Goal: Information Seeking & Learning: Learn about a topic

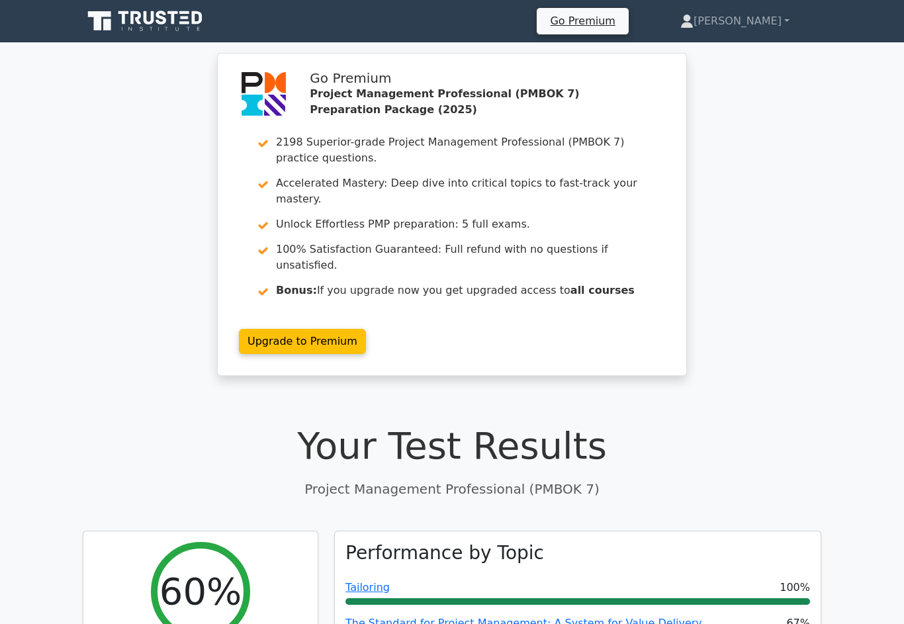
click at [762, 20] on link "[PERSON_NAME]" at bounding box center [735, 21] width 173 height 26
click at [742, 53] on link "Profile" at bounding box center [701, 52] width 105 height 21
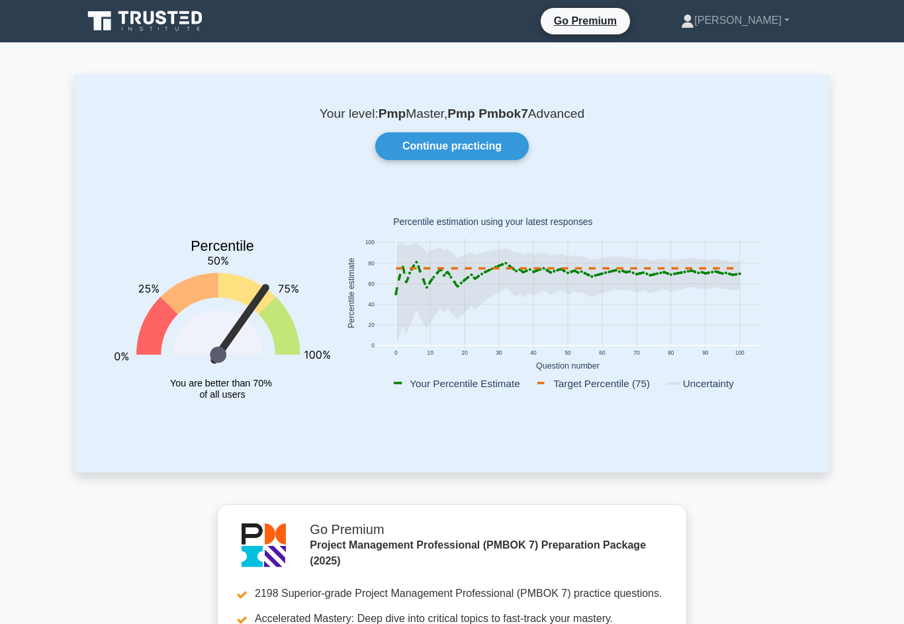
click at [493, 142] on link "Continue practicing" at bounding box center [452, 146] width 154 height 28
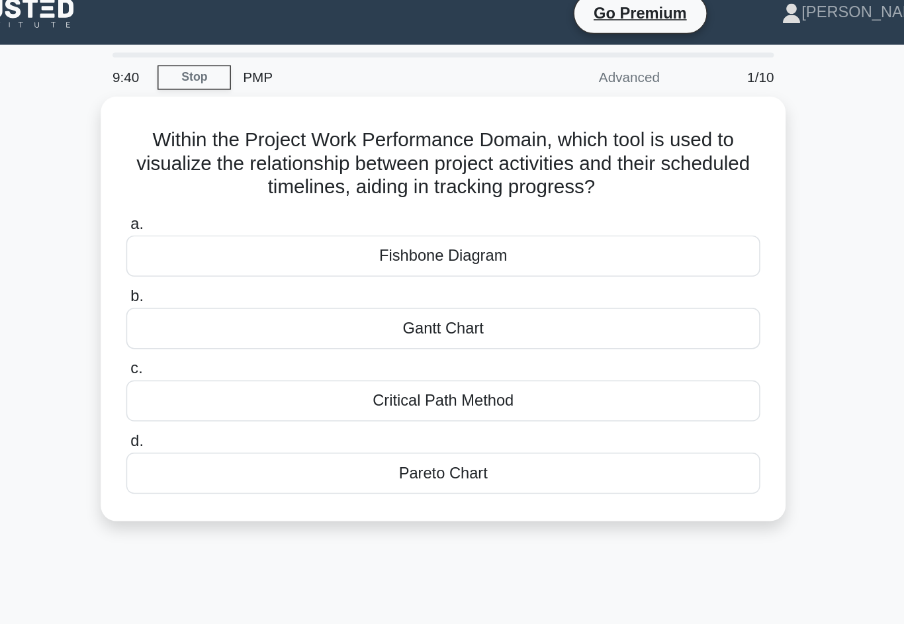
click at [238, 225] on div "Gantt Chart" at bounding box center [452, 234] width 429 height 28
click at [238, 217] on input "b. Gantt Chart" at bounding box center [238, 213] width 0 height 9
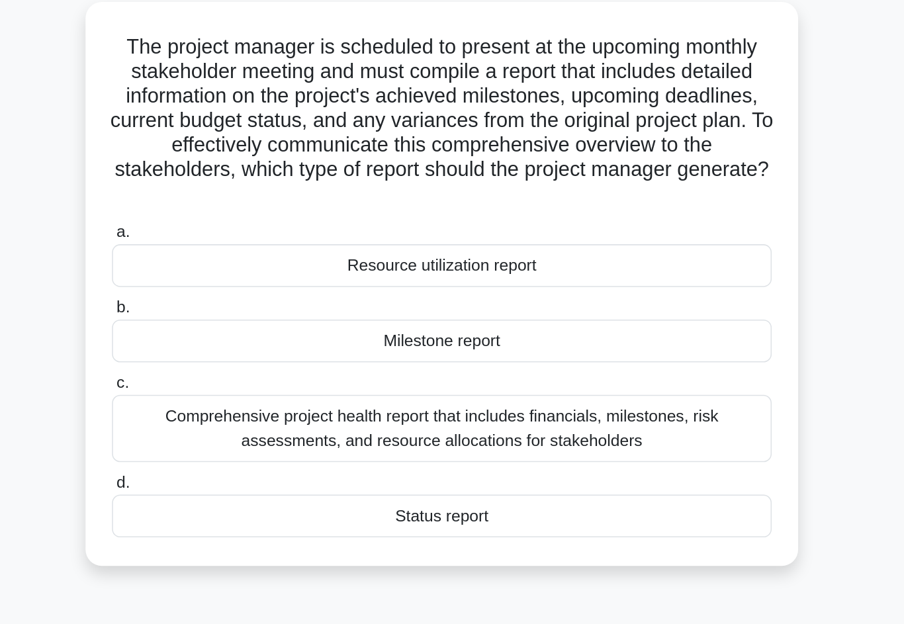
click at [238, 398] on div "Status report" at bounding box center [452, 412] width 429 height 28
click at [238, 386] on input "d. Status report" at bounding box center [238, 390] width 0 height 9
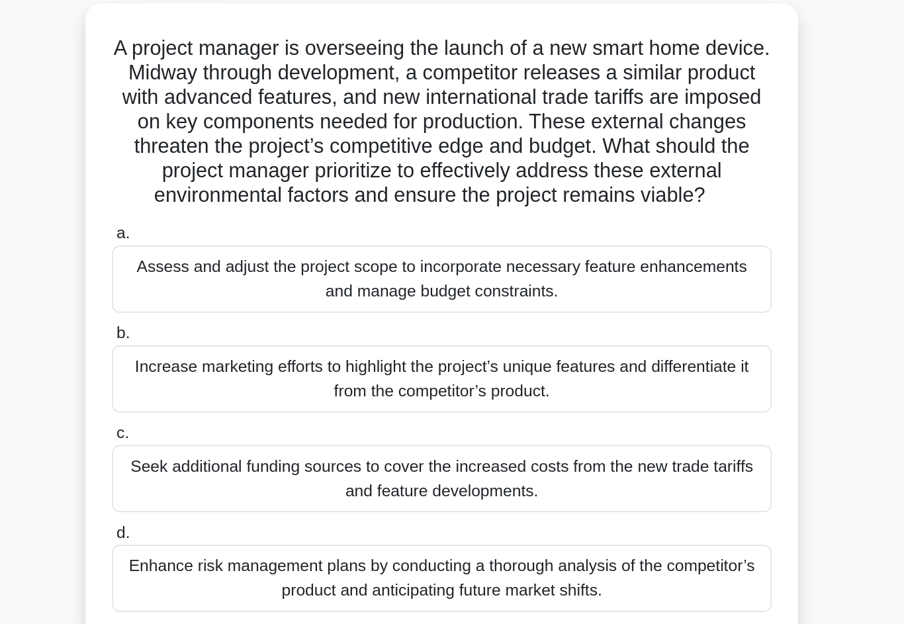
click at [238, 235] on div "Assess and adjust the project scope to incorporate necessary feature enhancemen…" at bounding box center [452, 257] width 429 height 44
click at [238, 223] on input "a. Assess and adjust the project scope to incorporate necessary feature enhance…" at bounding box center [238, 227] width 0 height 9
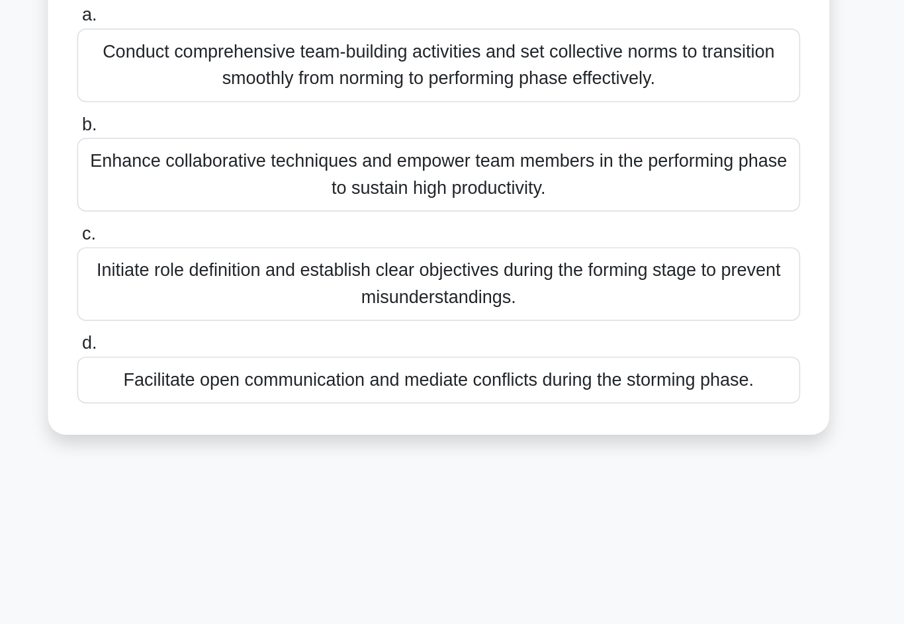
scroll to position [26, 0]
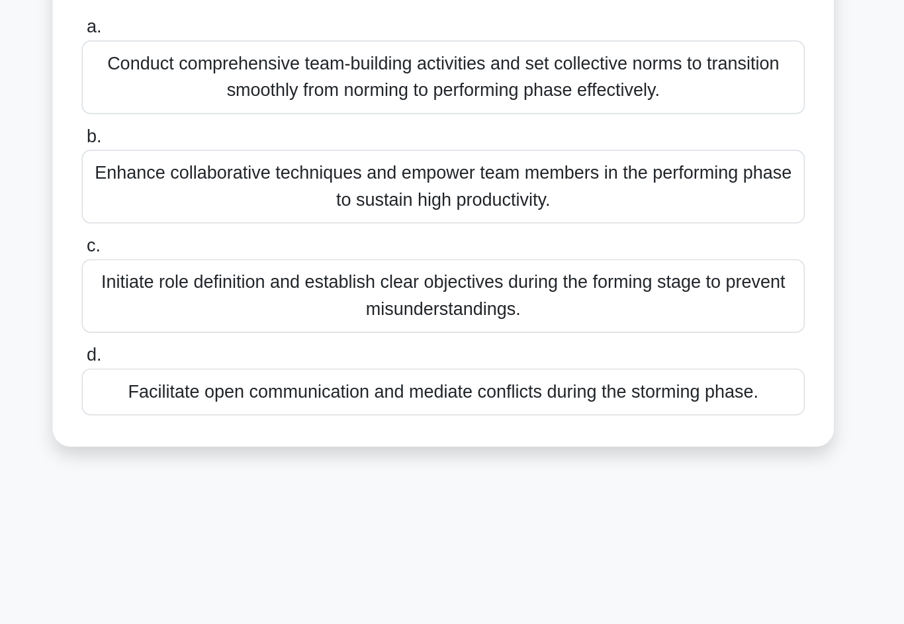
click at [238, 451] on div "Facilitate open communication and mediate conflicts during the storming phase." at bounding box center [452, 465] width 429 height 28
click at [238, 439] on input "d. Facilitate open communication and mediate conflicts during the storming phas…" at bounding box center [238, 443] width 0 height 9
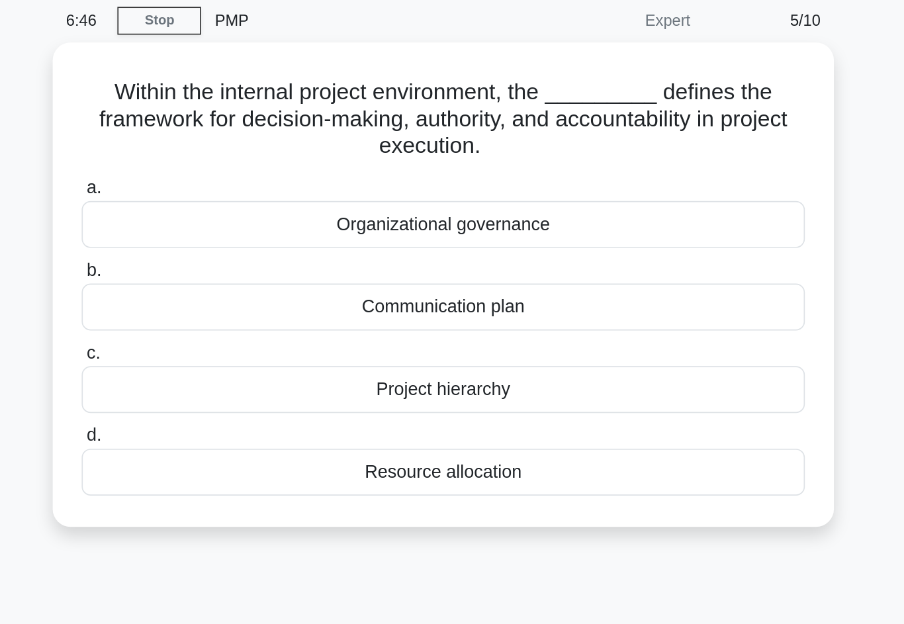
scroll to position [0, 0]
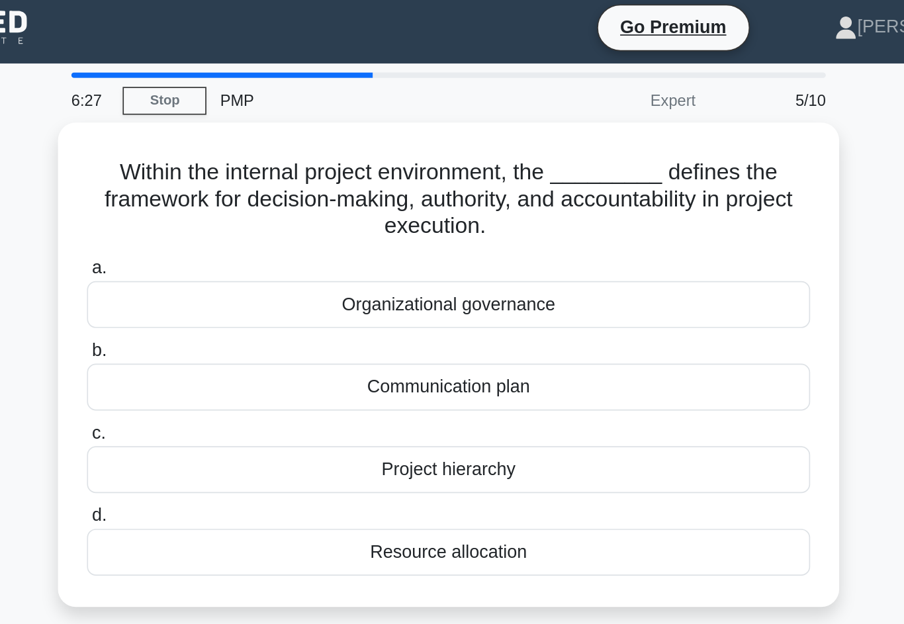
click at [238, 184] on div "Organizational governance" at bounding box center [452, 185] width 429 height 28
click at [238, 168] on input "a. Organizational governance" at bounding box center [238, 164] width 0 height 9
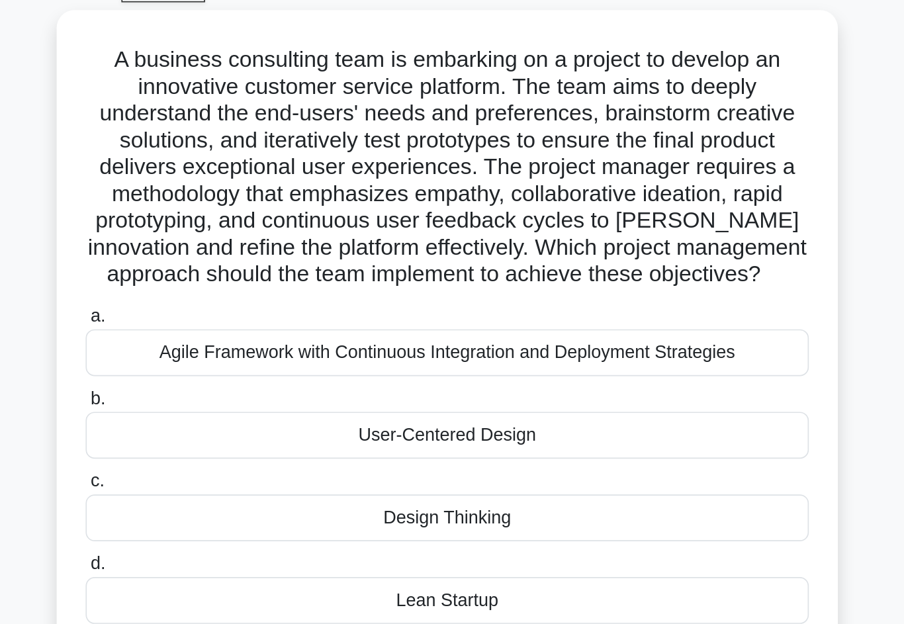
click at [495, 313] on div "A business consulting team is embarking on a project to develop an innovative c…" at bounding box center [451, 268] width 463 height 383
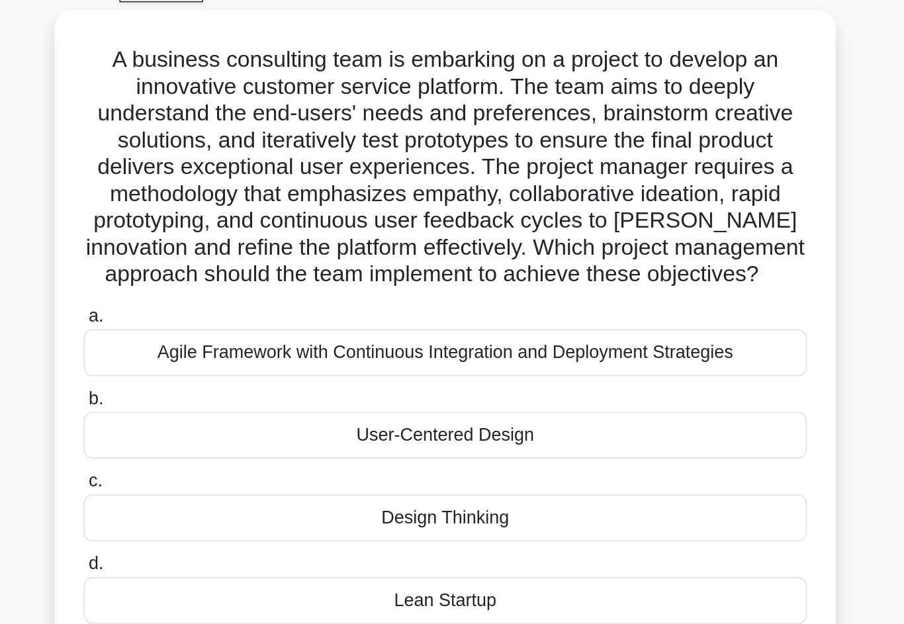
click at [460, 125] on h5 "A business consulting team is embarking on a project to develop an innovative c…" at bounding box center [452, 171] width 432 height 144
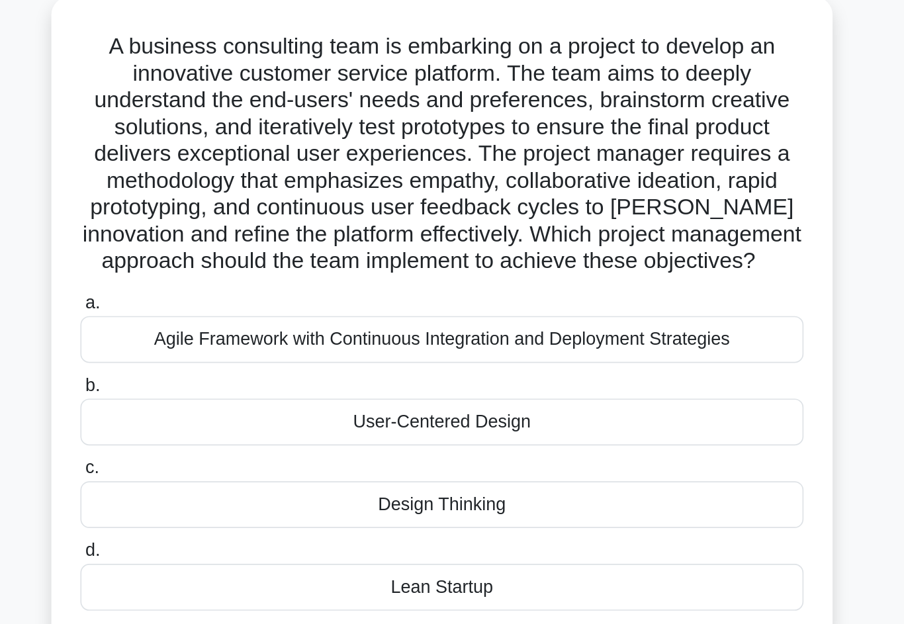
click at [238, 267] on div "Agile Framework with Continuous Integration and Deployment Strategies" at bounding box center [452, 281] width 429 height 28
click at [238, 255] on input "a. Agile Framework with Continuous Integration and Deployment Strategies" at bounding box center [238, 259] width 0 height 9
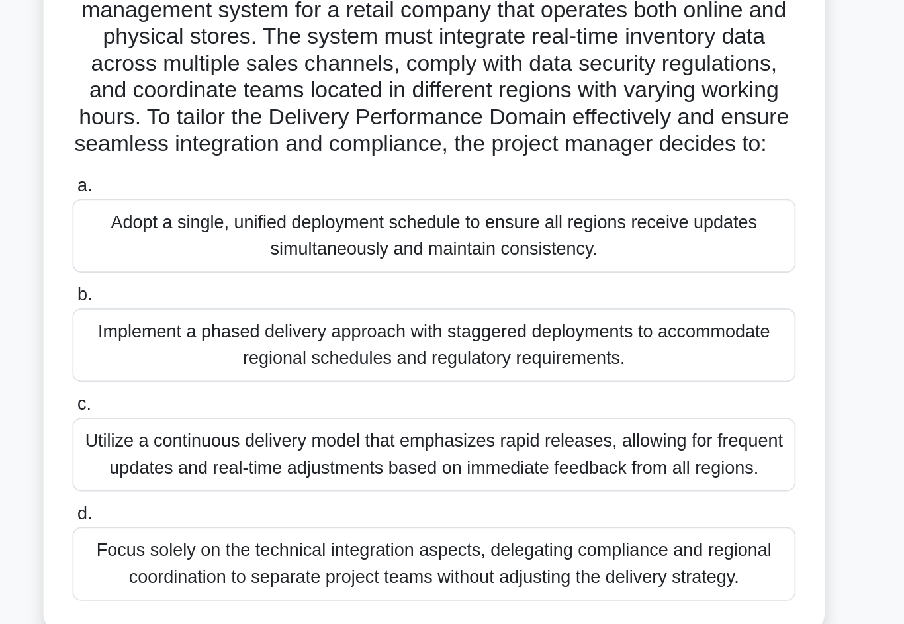
click at [238, 300] on div "Implement a phased delivery approach with staggered deployments to accommodate …" at bounding box center [452, 322] width 429 height 44
click at [238, 288] on input "b. Implement a phased delivery approach with staggered deployments to accommoda…" at bounding box center [238, 292] width 0 height 9
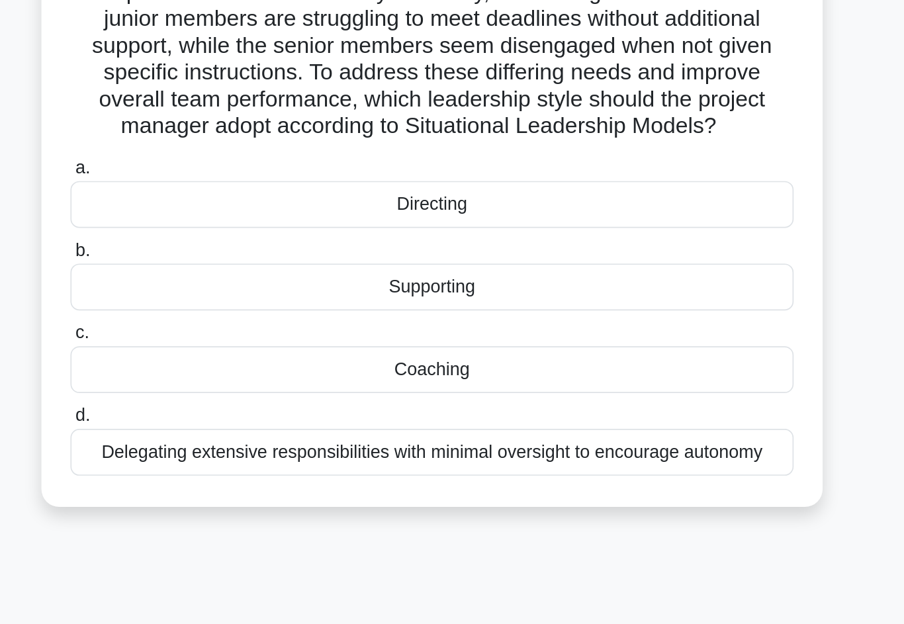
click at [238, 365] on div "Coaching" at bounding box center [452, 379] width 429 height 28
click at [238, 353] on input "c. Coaching" at bounding box center [238, 357] width 0 height 9
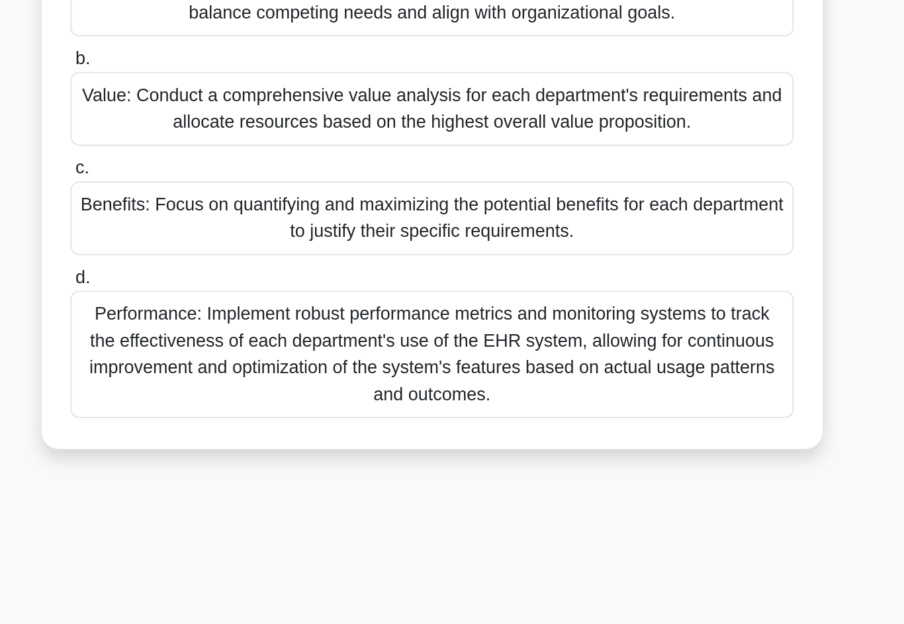
scroll to position [81, 0]
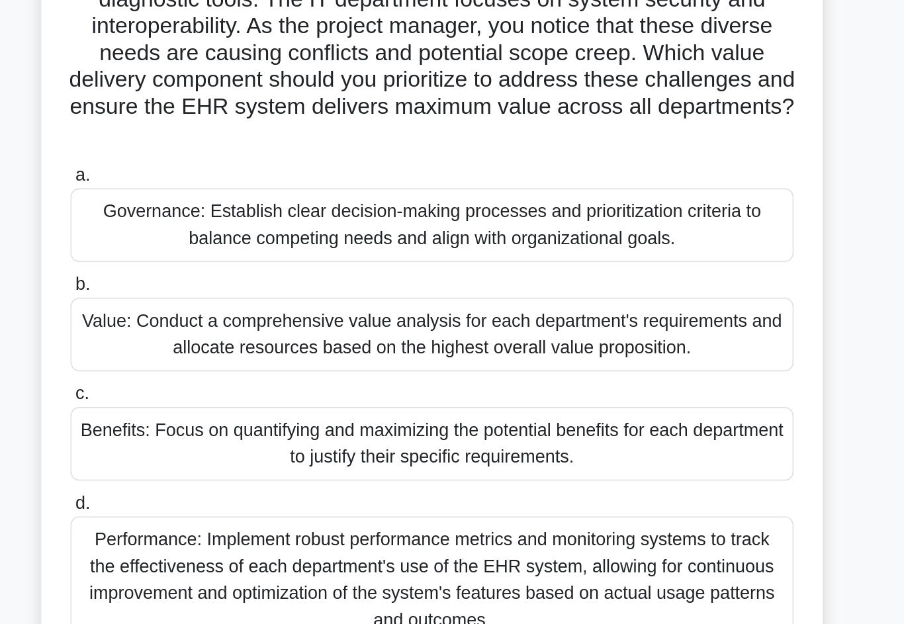
click at [238, 283] on div "Value: Conduct a comprehensive value analysis for each department's requirement…" at bounding box center [452, 305] width 429 height 44
click at [238, 271] on input "b. Value: Conduct a comprehensive value analysis for each department's requirem…" at bounding box center [238, 275] width 0 height 9
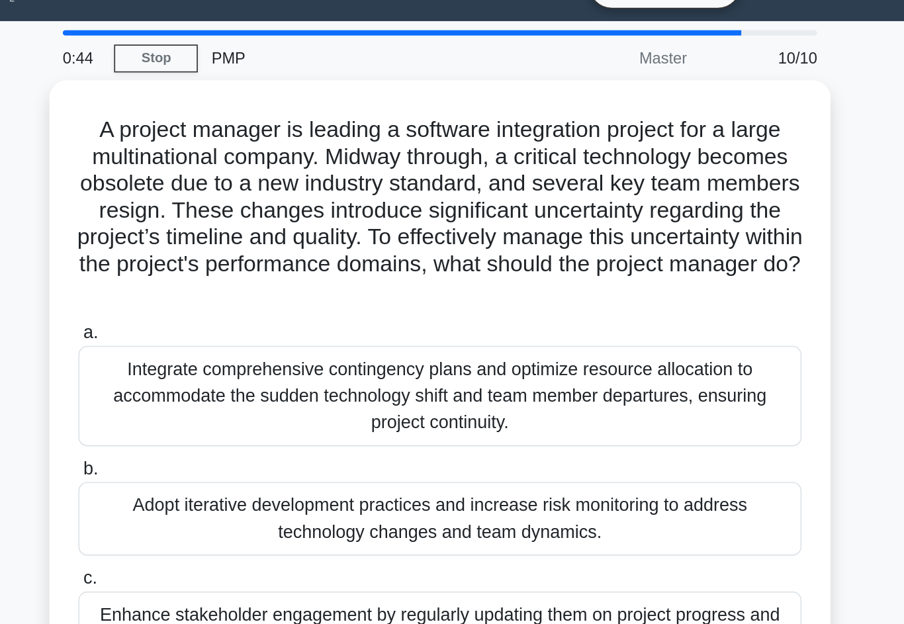
scroll to position [29, 0]
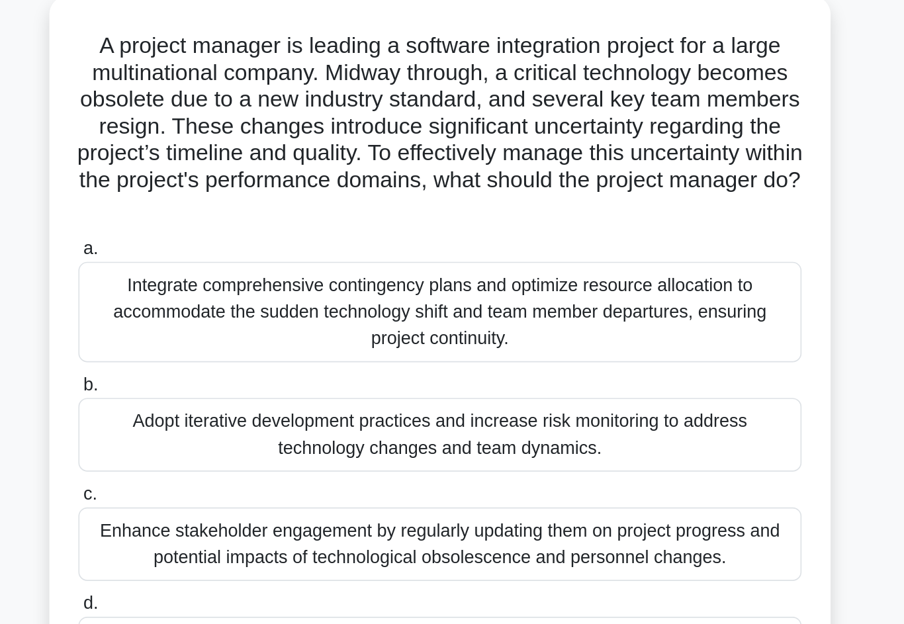
click at [238, 287] on div "Adopt iterative development practices and increase risk monitoring to address t…" at bounding box center [452, 309] width 429 height 44
click at [238, 275] on input "b. Adopt iterative development practices and increase risk monitoring to addres…" at bounding box center [238, 279] width 0 height 9
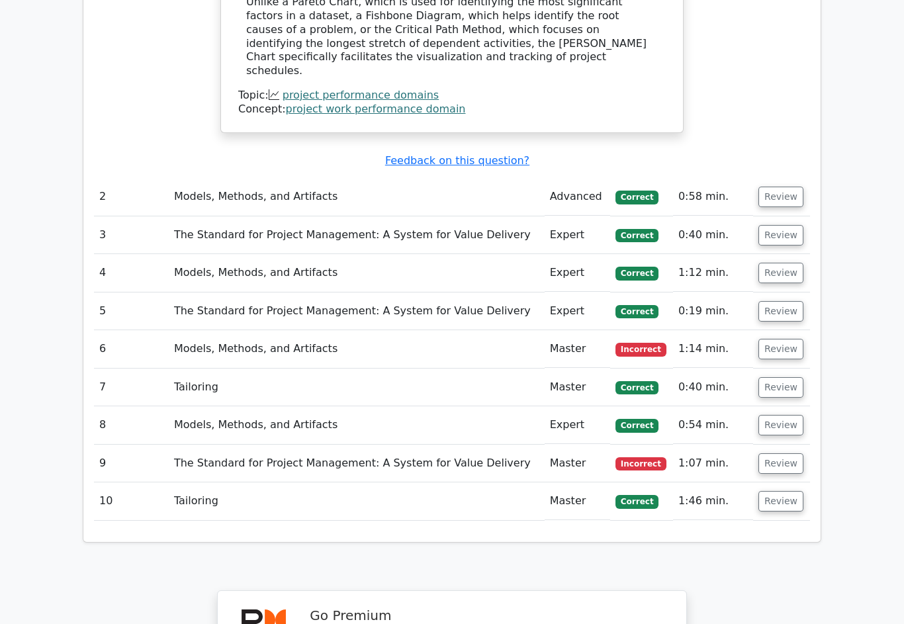
scroll to position [1390, 0]
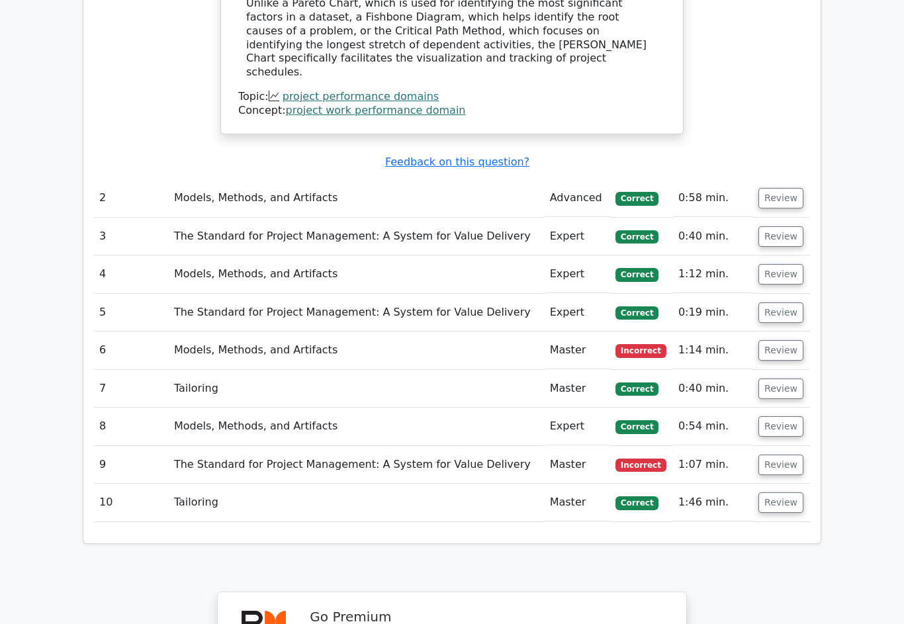
click at [780, 455] on button "Review" at bounding box center [781, 465] width 45 height 21
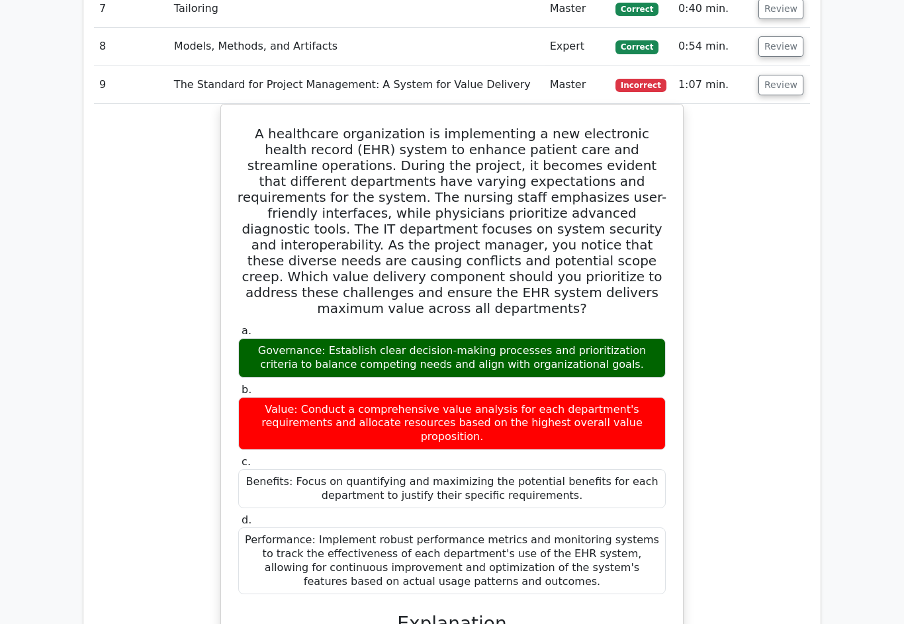
scroll to position [1780, 0]
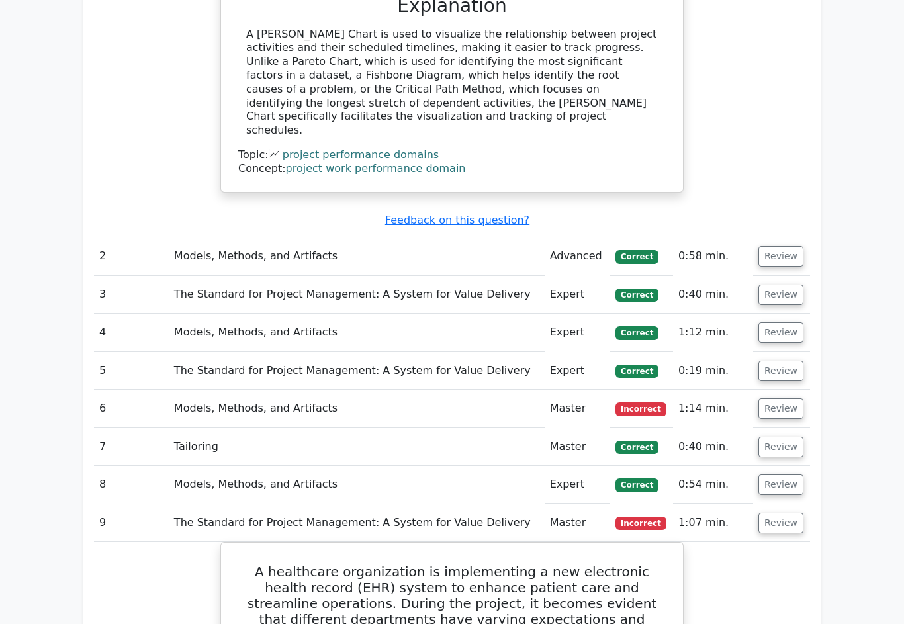
click at [777, 475] on button "Review" at bounding box center [781, 485] width 45 height 21
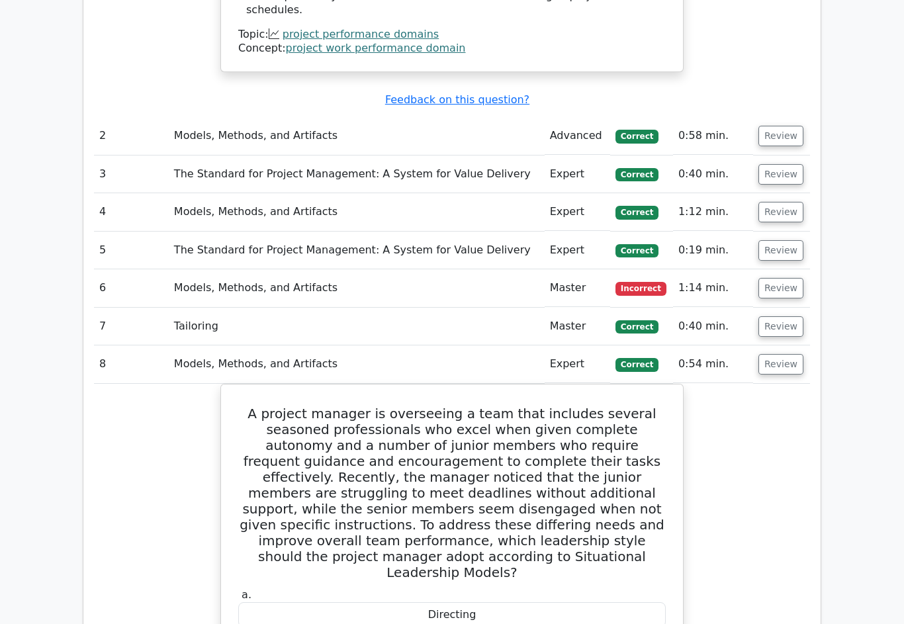
scroll to position [1367, 0]
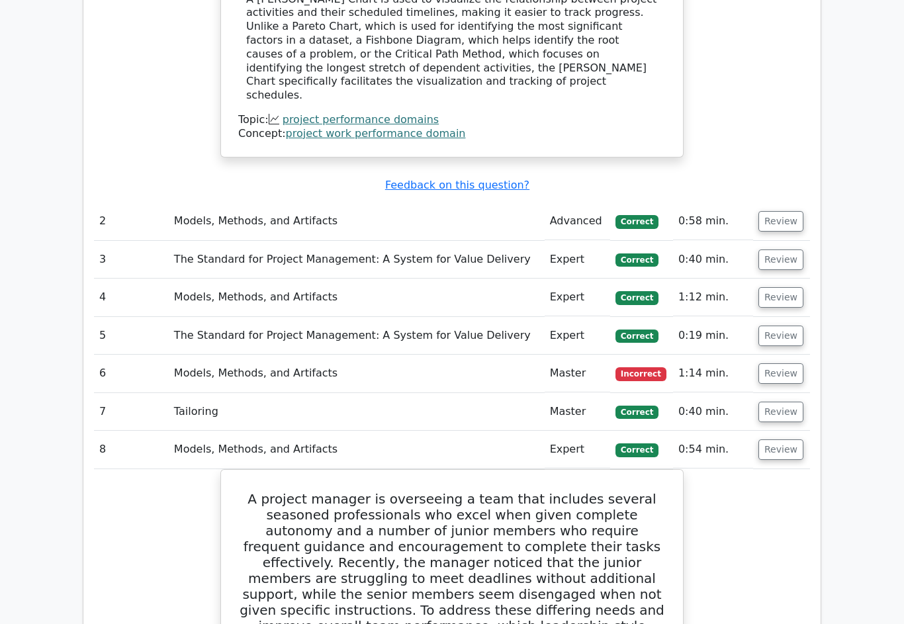
click at [788, 402] on button "Review" at bounding box center [781, 412] width 45 height 21
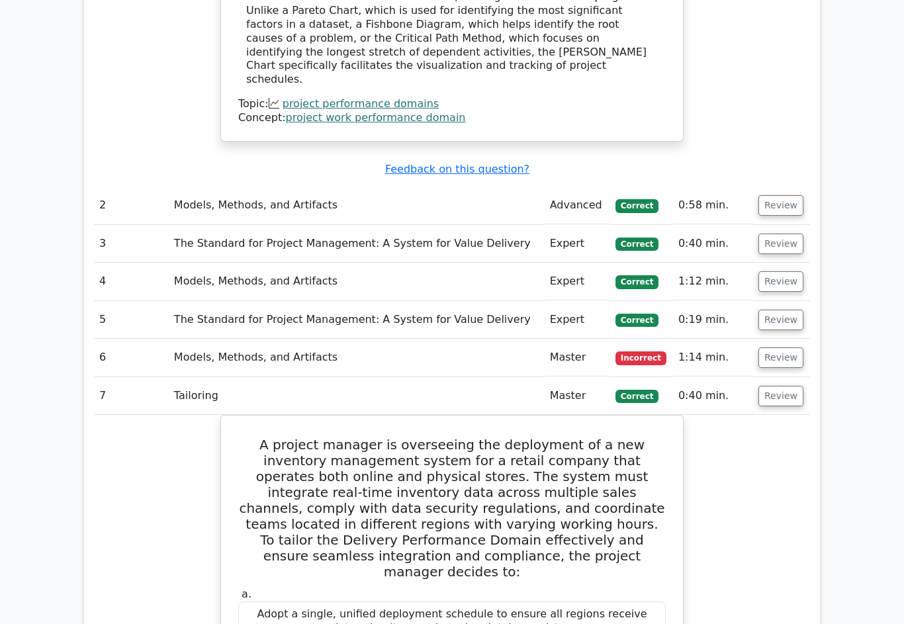
click at [791, 348] on button "Review" at bounding box center [781, 358] width 45 height 21
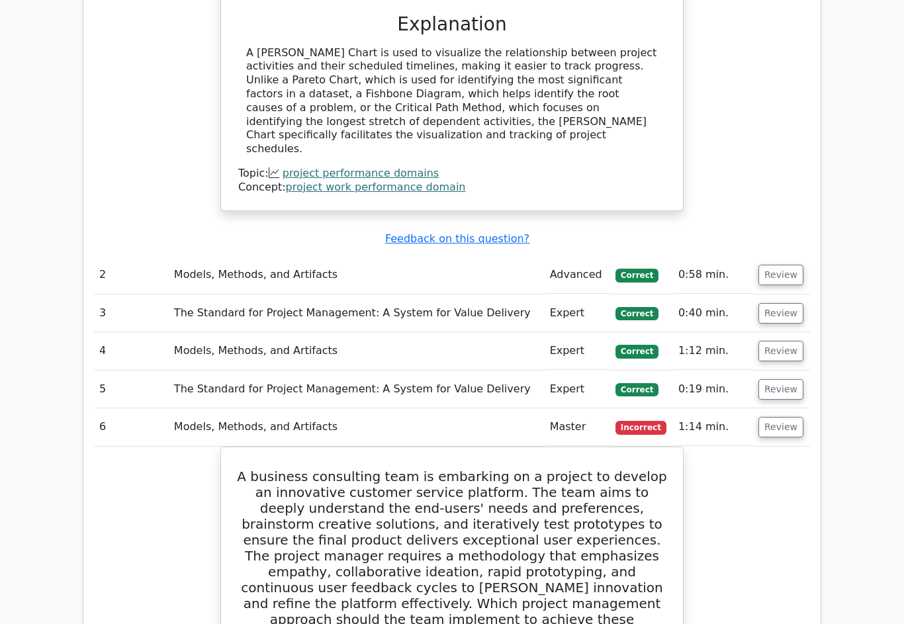
scroll to position [1299, 0]
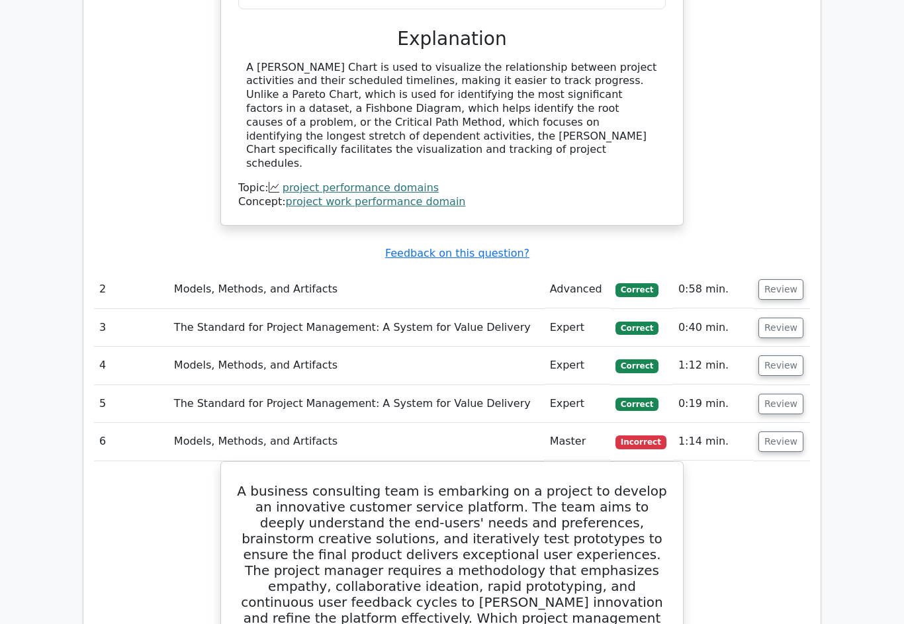
click at [796, 394] on button "Review" at bounding box center [781, 404] width 45 height 21
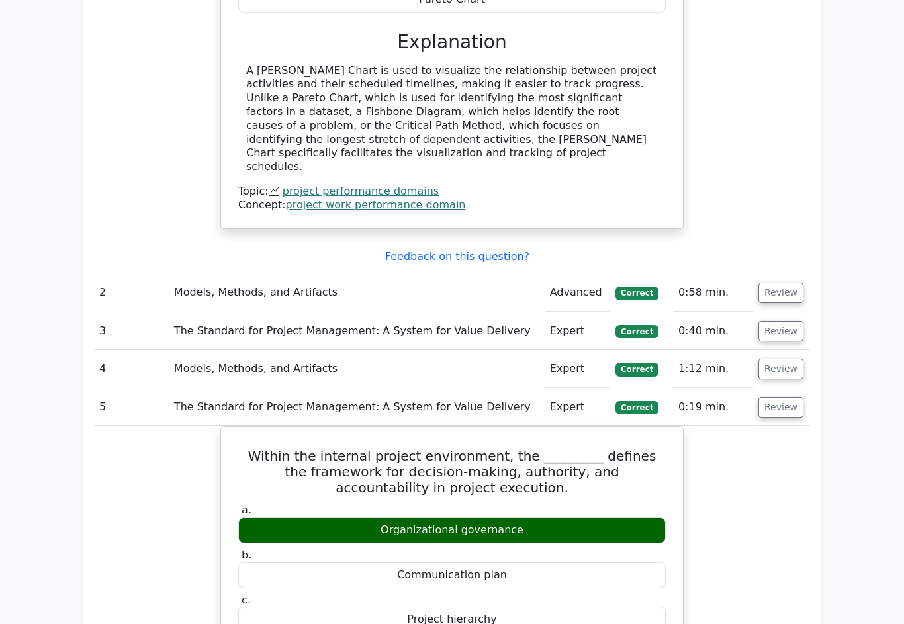
scroll to position [1293, 0]
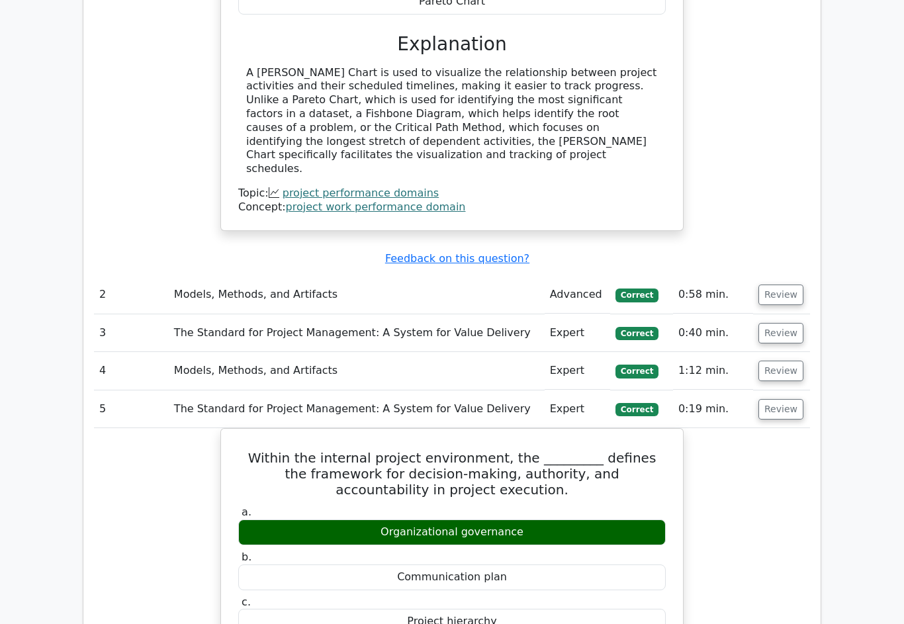
click at [783, 361] on button "Review" at bounding box center [781, 371] width 45 height 21
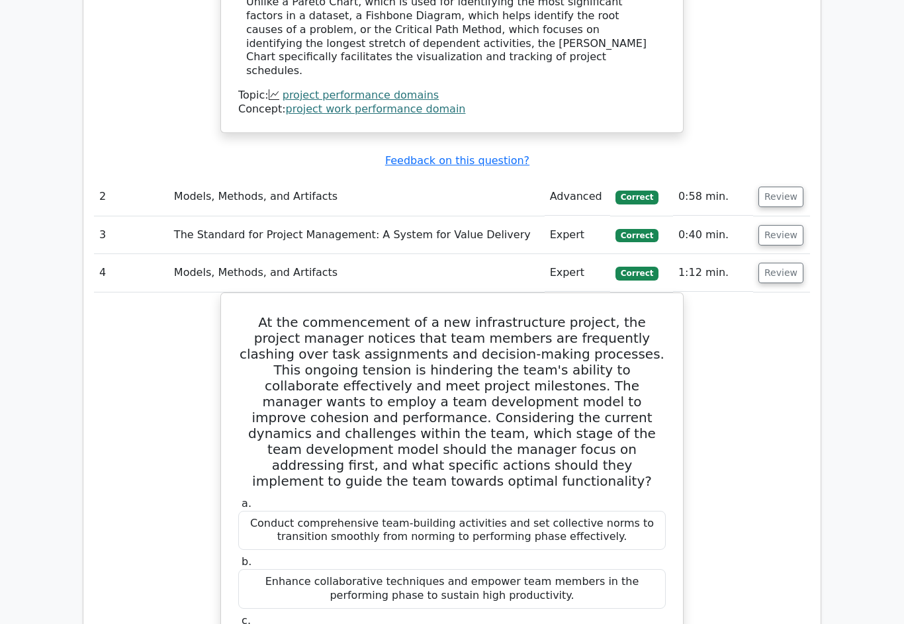
scroll to position [1271, 0]
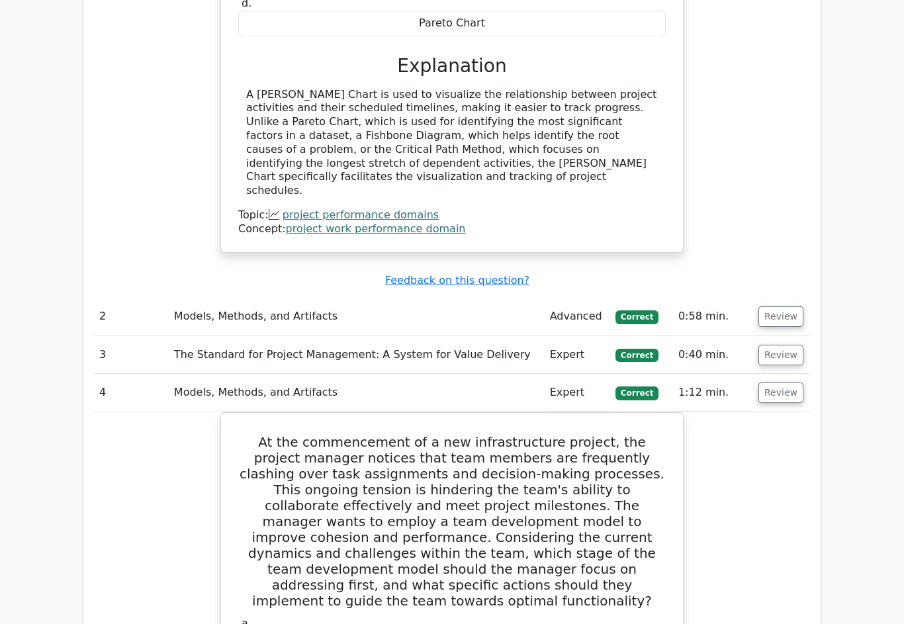
click at [782, 346] on button "Review" at bounding box center [781, 356] width 45 height 21
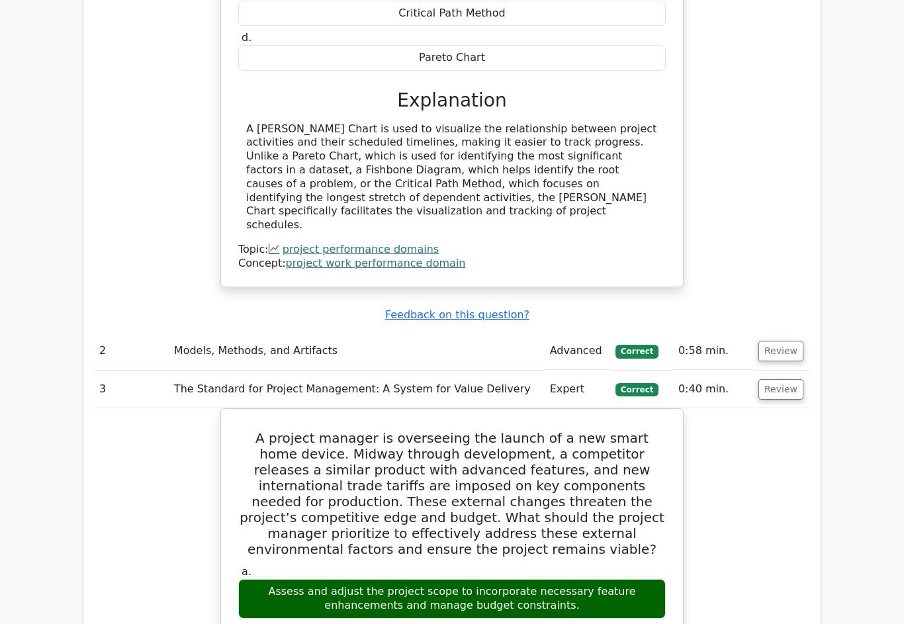
click at [781, 342] on button "Review" at bounding box center [781, 352] width 45 height 21
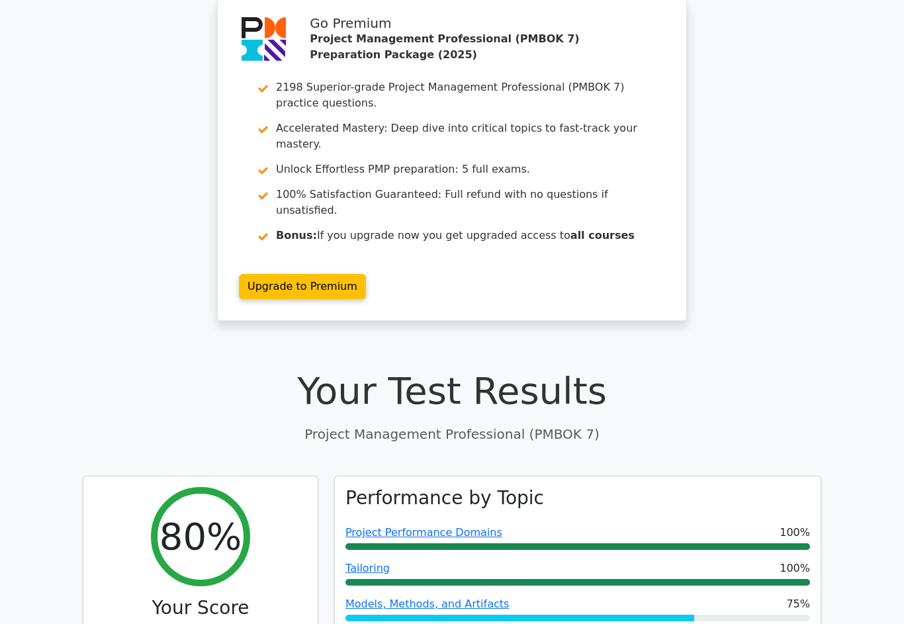
scroll to position [0, 0]
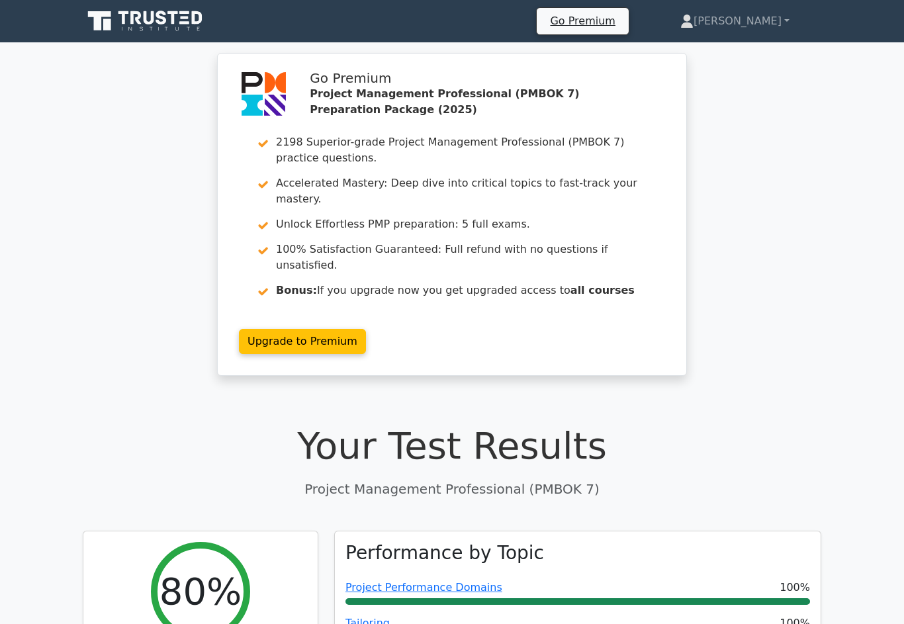
click at [758, 28] on link "[PERSON_NAME]" at bounding box center [735, 21] width 173 height 26
click at [748, 57] on link "Profile" at bounding box center [701, 52] width 105 height 21
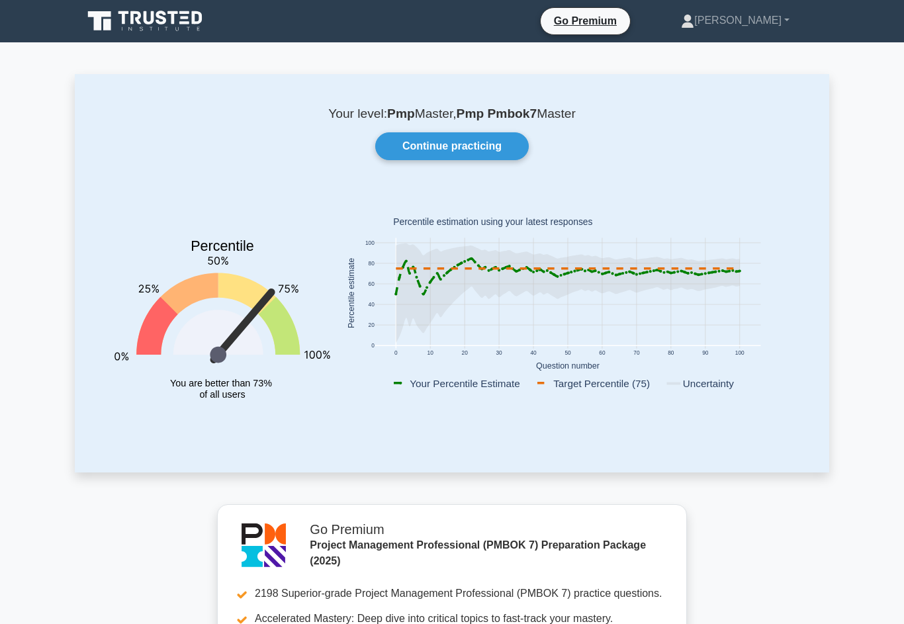
click at [472, 151] on link "Continue practicing" at bounding box center [452, 146] width 154 height 28
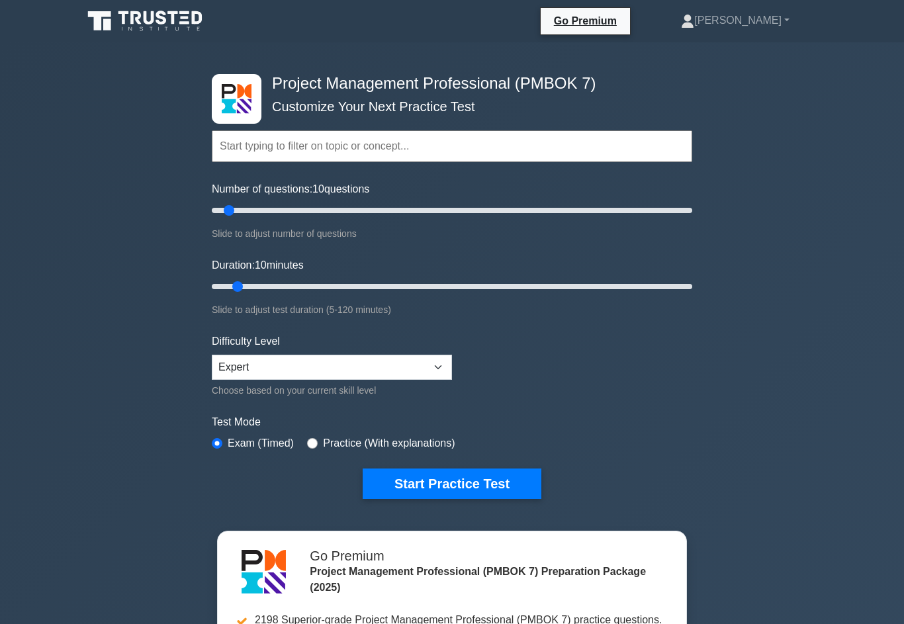
click at [521, 499] on button "Start Practice Test" at bounding box center [452, 484] width 179 height 30
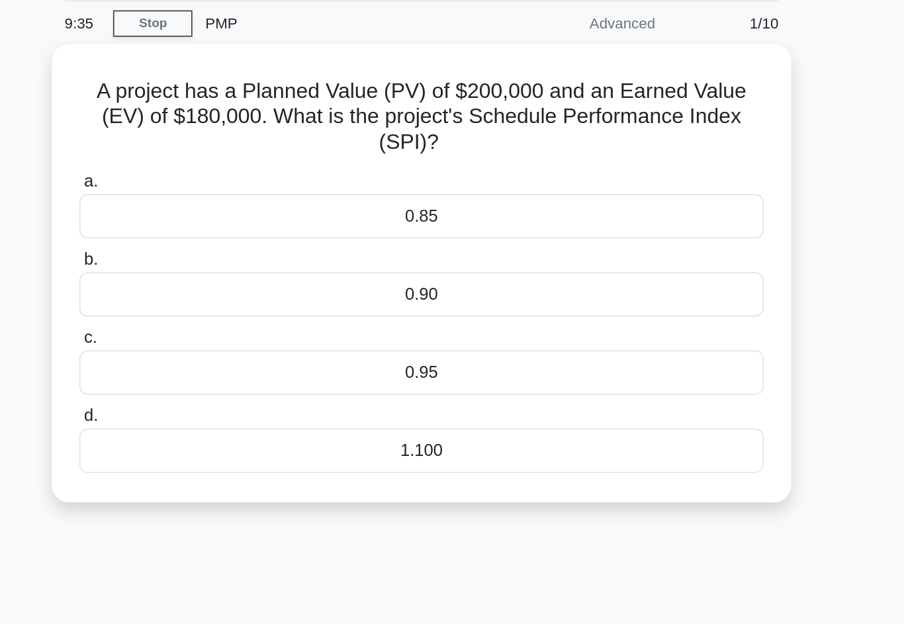
click at [362, 220] on div "0.90" at bounding box center [452, 234] width 429 height 28
click at [238, 209] on input "b. 0.90" at bounding box center [238, 213] width 0 height 9
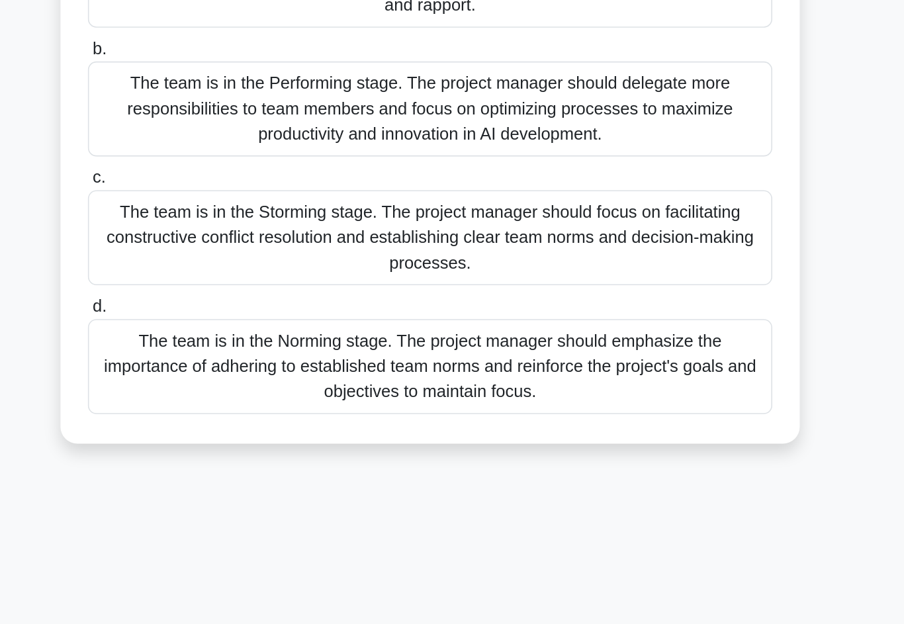
scroll to position [91, 0]
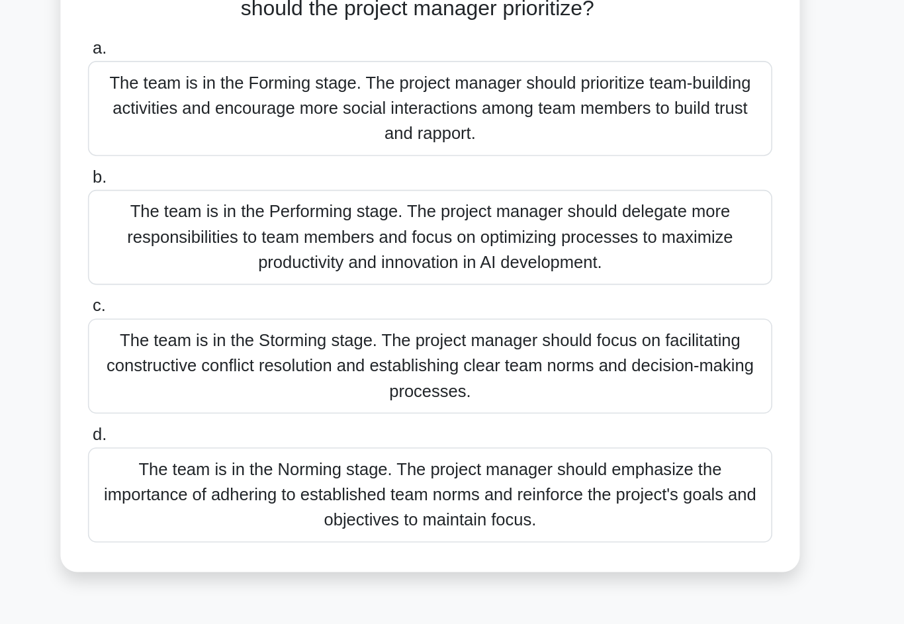
click at [469, 418] on div "The team is in the Norming stage. The project manager should emphasize the impo…" at bounding box center [452, 448] width 429 height 60
click at [238, 406] on input "d. The team is in the Norming stage. The project manager should emphasize the i…" at bounding box center [238, 410] width 0 height 9
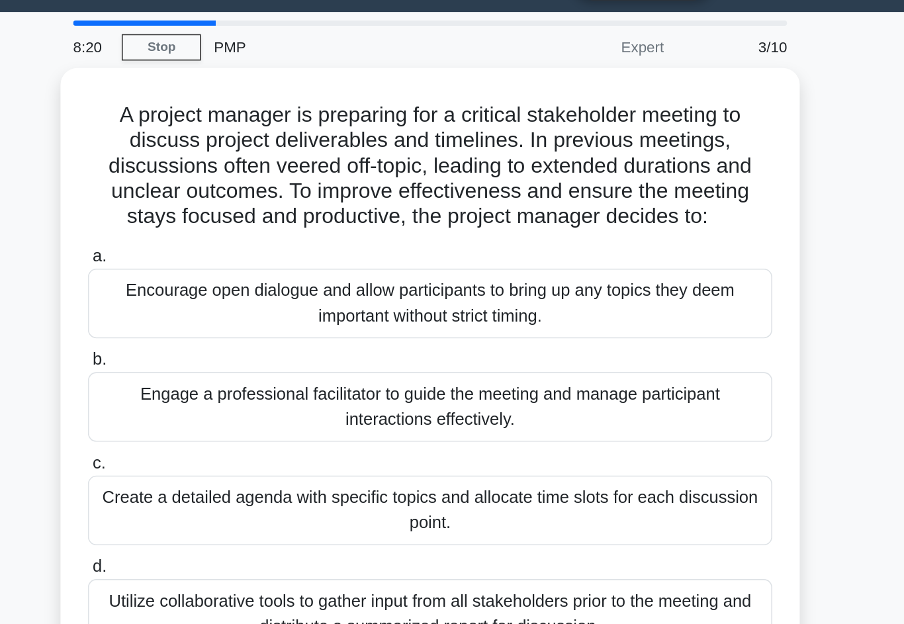
scroll to position [0, 0]
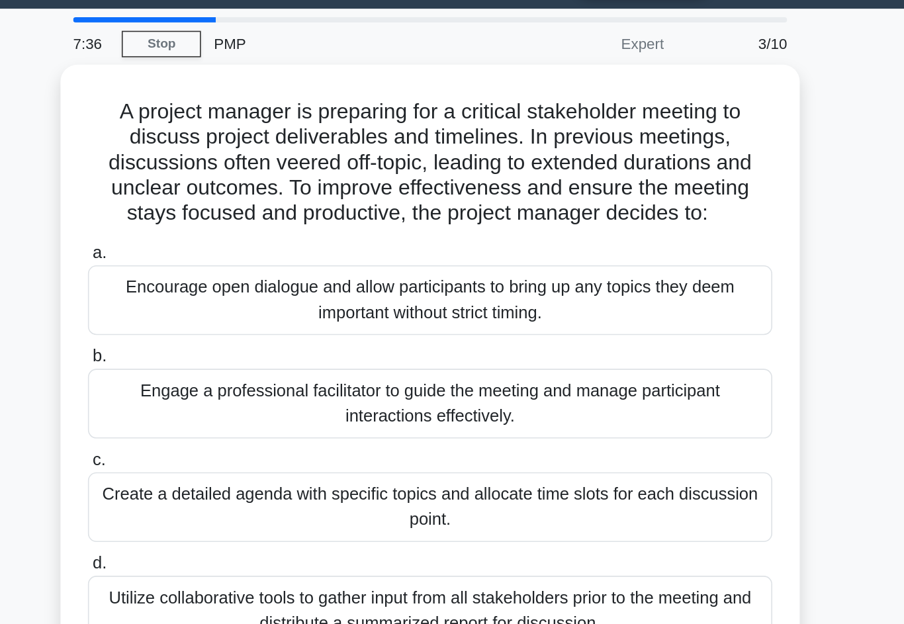
click at [463, 268] on div "Engage a professional facilitator to guide the meeting and manage participant i…" at bounding box center [452, 290] width 429 height 44
click at [238, 262] on input "b. Engage a professional facilitator to guide the meeting and manage participan…" at bounding box center [238, 260] width 0 height 9
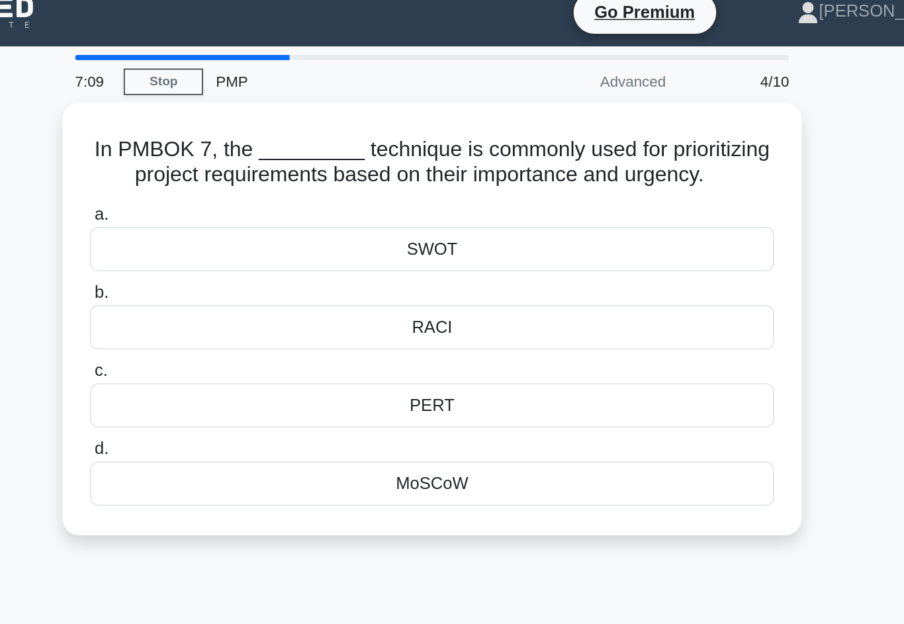
click at [526, 274] on div "In PMBOK 7, the _________ technique is commonly used for prioritizing project r…" at bounding box center [452, 220] width 755 height 287
click at [453, 311] on div "MoSCoW" at bounding box center [452, 316] width 429 height 28
click at [238, 299] on input "d. MoSCoW" at bounding box center [238, 295] width 0 height 9
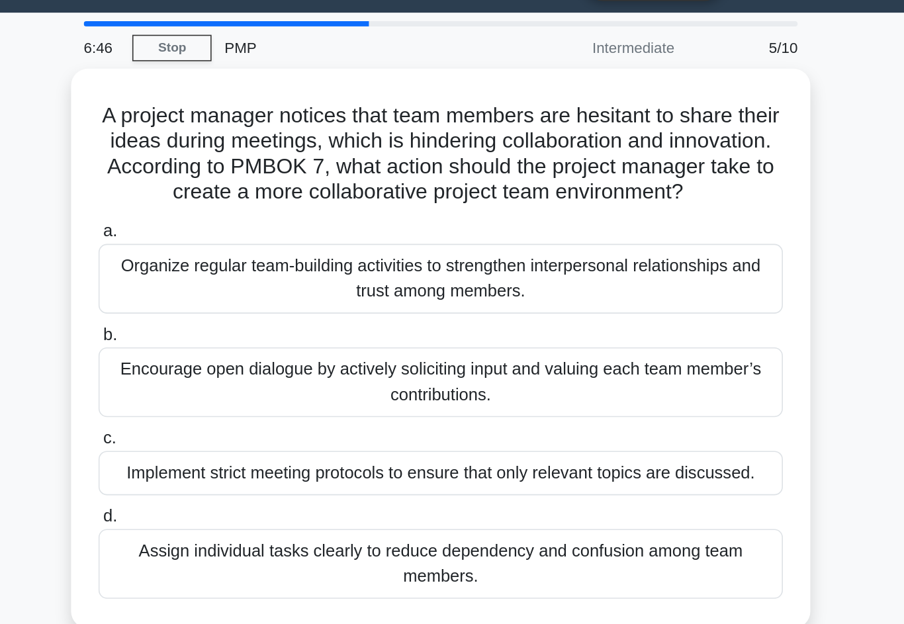
click at [461, 189] on div "Organize regular team-building activities to strengthen interpersonal relations…" at bounding box center [452, 209] width 429 height 44
click at [238, 184] on input "a. Organize regular team-building activities to strengthen interpersonal relati…" at bounding box center [238, 179] width 0 height 9
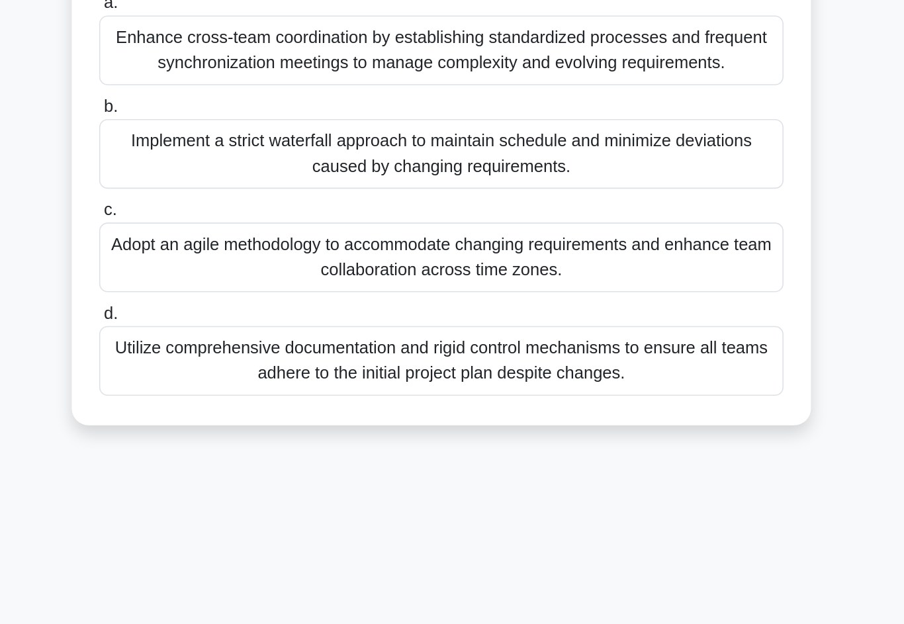
scroll to position [7, 0]
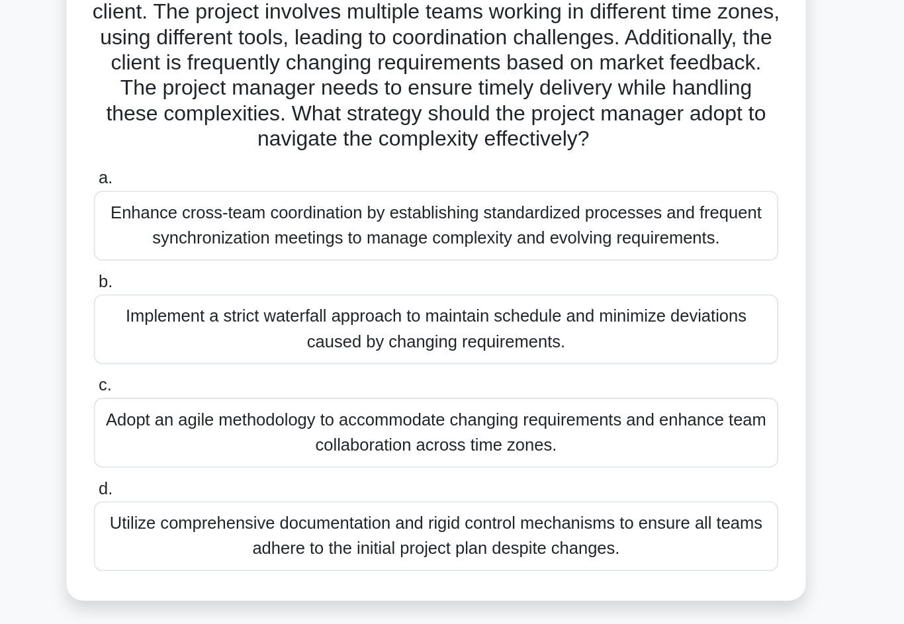
click at [463, 357] on div "Adopt an agile methodology to accommodate changing requirements and enhance tea…" at bounding box center [452, 379] width 429 height 44
click at [238, 346] on input "c. Adopt an agile methodology to accommodate changing requirements and enhance …" at bounding box center [238, 350] width 0 height 9
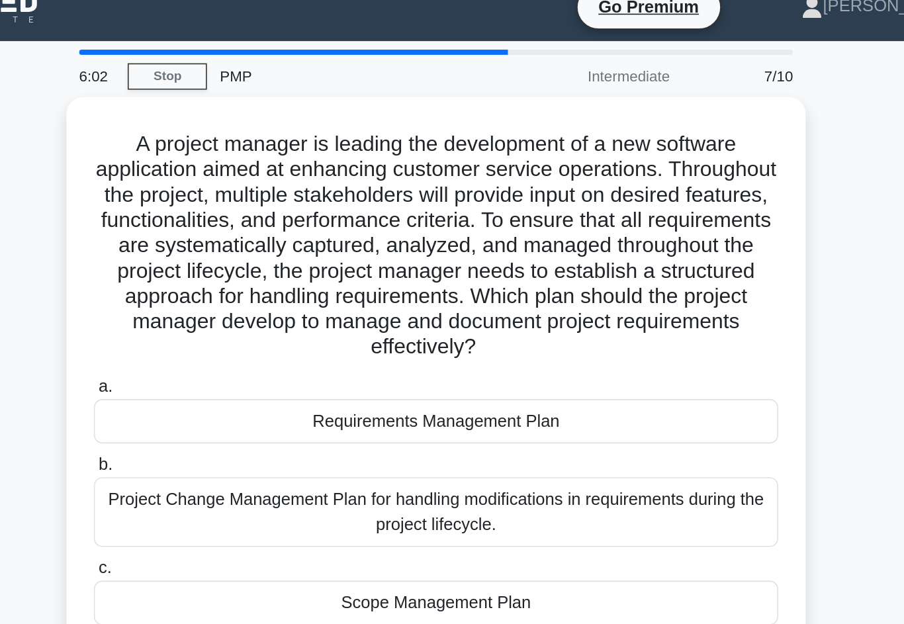
scroll to position [0, 0]
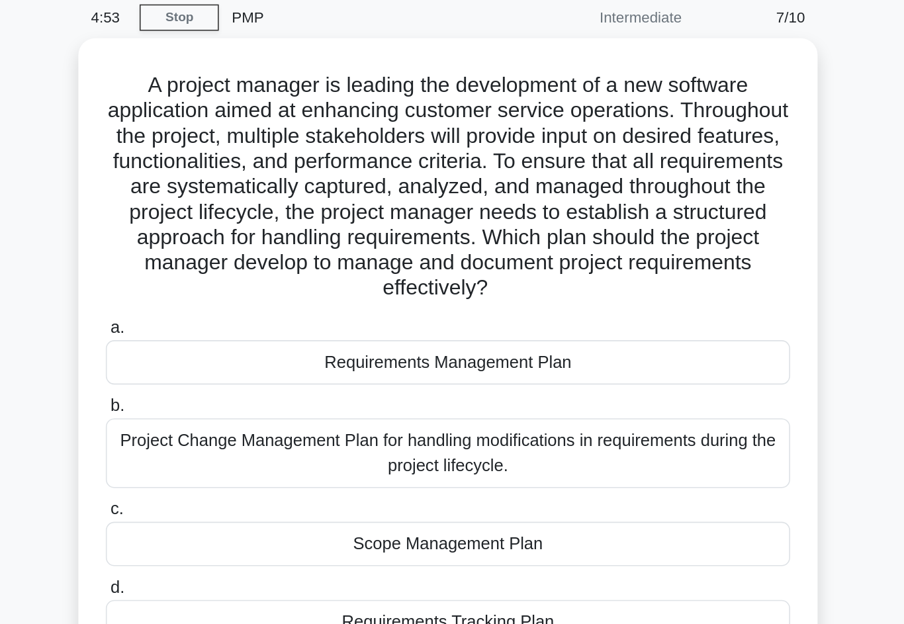
click at [461, 267] on div "Requirements Management Plan" at bounding box center [452, 281] width 429 height 28
click at [238, 255] on input "a. Requirements Management Plan" at bounding box center [238, 259] width 0 height 9
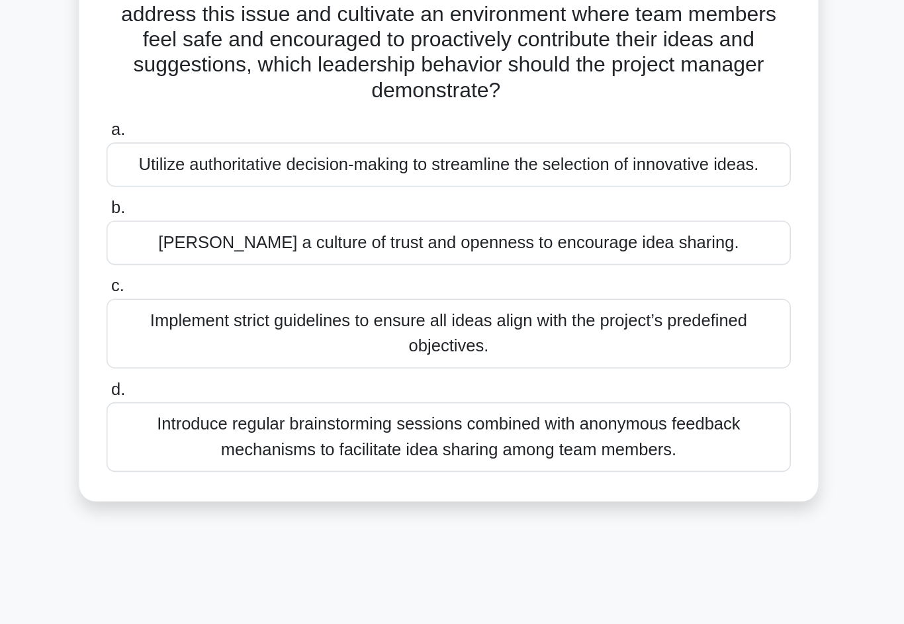
scroll to position [23, 0]
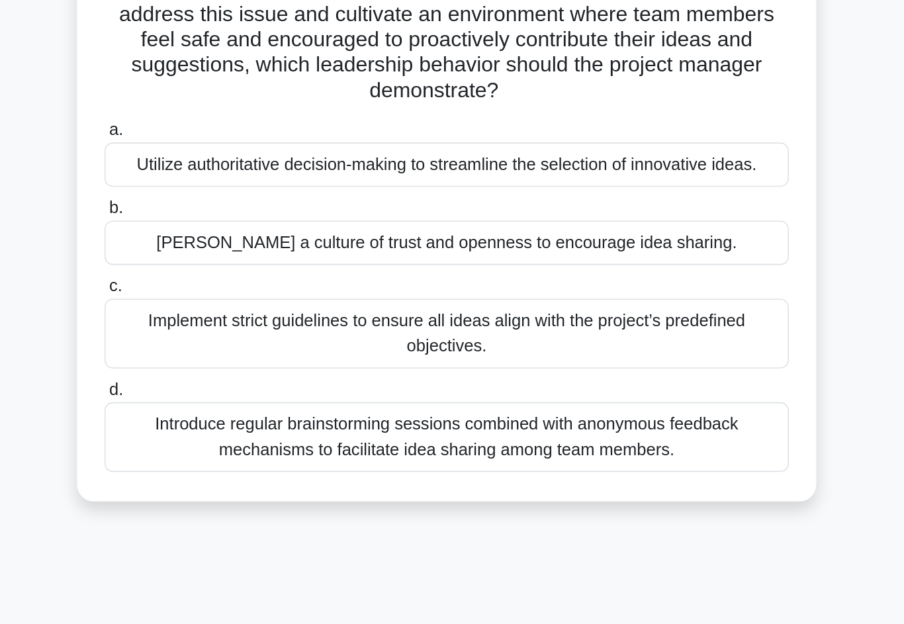
click at [451, 357] on div "[PERSON_NAME] a culture of trust and openness to encourage idea sharing." at bounding box center [452, 371] width 429 height 28
click at [238, 345] on input "b. Foster a culture of trust and openness to encourage idea sharing." at bounding box center [238, 349] width 0 height 9
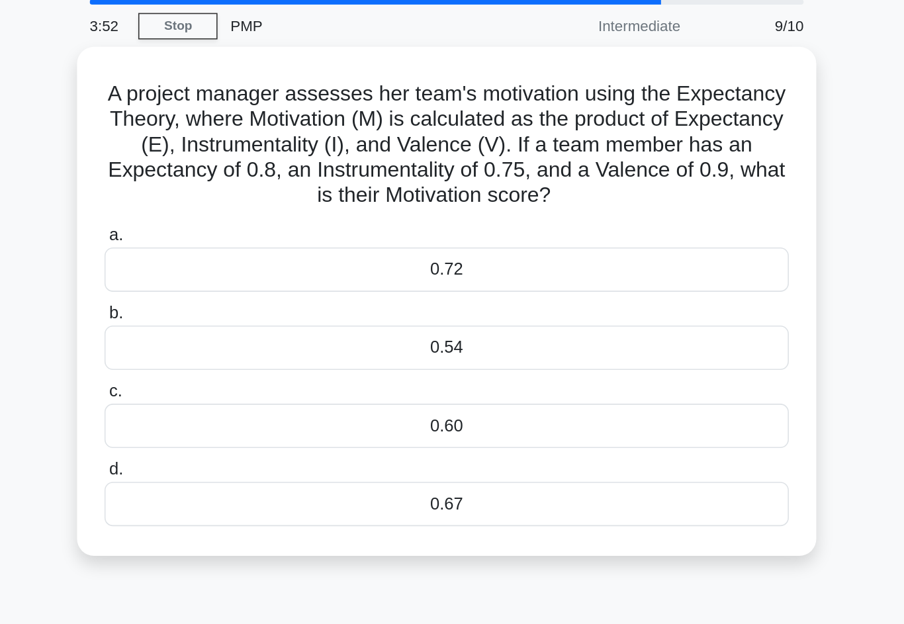
scroll to position [0, 0]
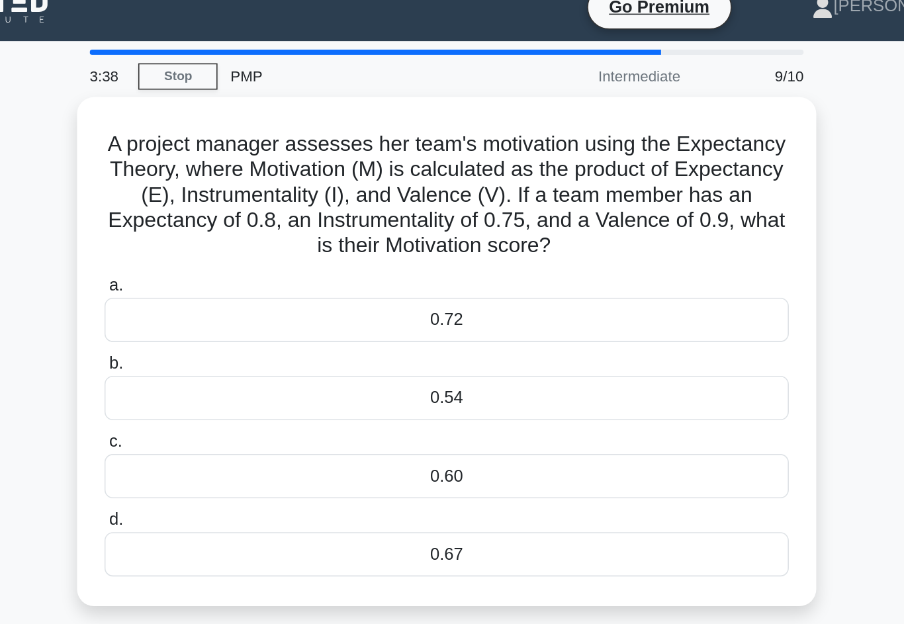
click at [535, 130] on div "A project manager assesses her team's motivation using the Expectancy Theory, w…" at bounding box center [452, 244] width 755 height 335
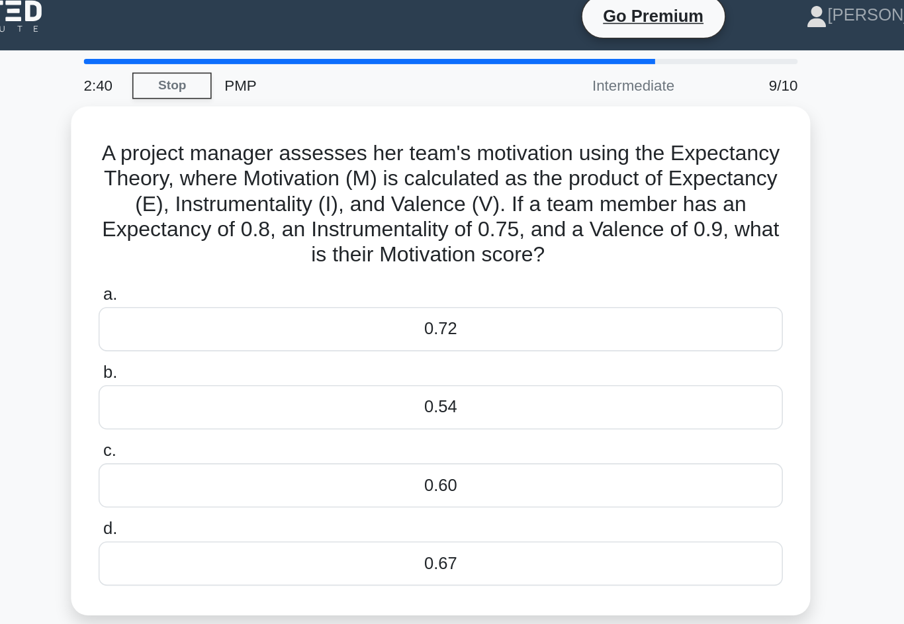
click at [453, 205] on div "0.72" at bounding box center [452, 217] width 429 height 28
click at [238, 200] on input "a. 0.72" at bounding box center [238, 195] width 0 height 9
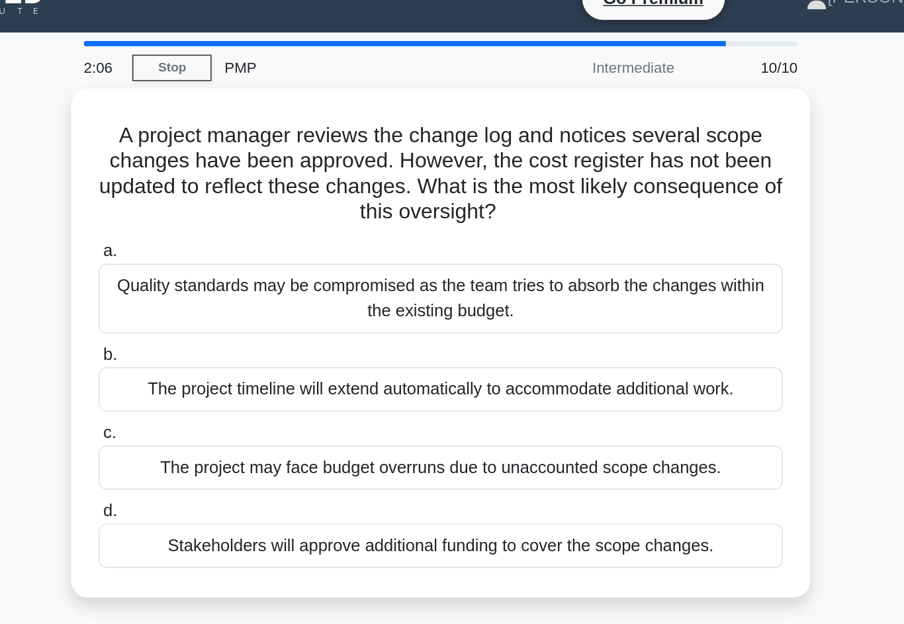
click at [238, 305] on div "The project may face budget overruns due to unaccounted scope changes." at bounding box center [452, 315] width 429 height 28
click at [238, 298] on input "c. The project may face budget overruns due to unaccounted scope changes." at bounding box center [238, 293] width 0 height 9
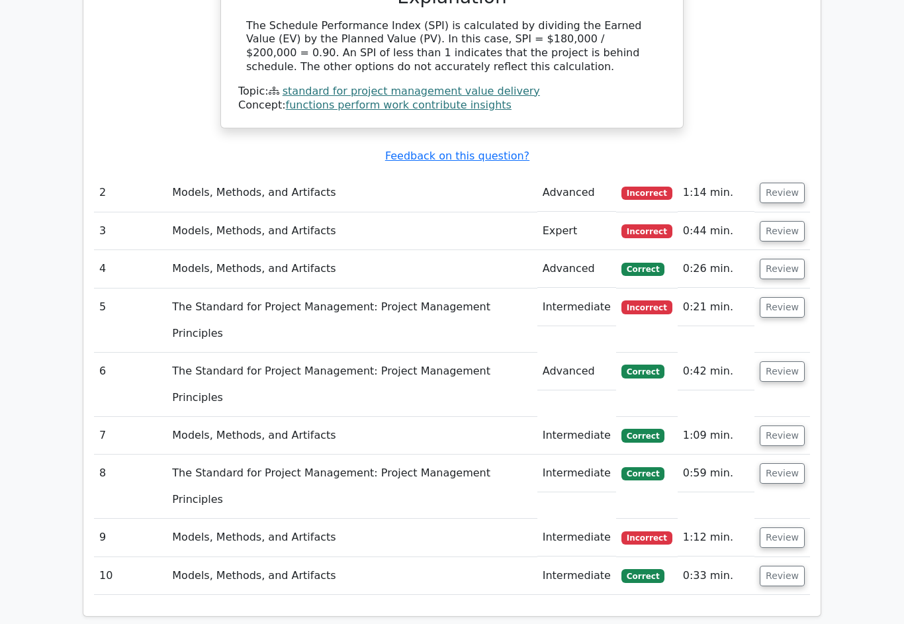
scroll to position [1367, 0]
click at [791, 528] on button "Review" at bounding box center [782, 538] width 45 height 21
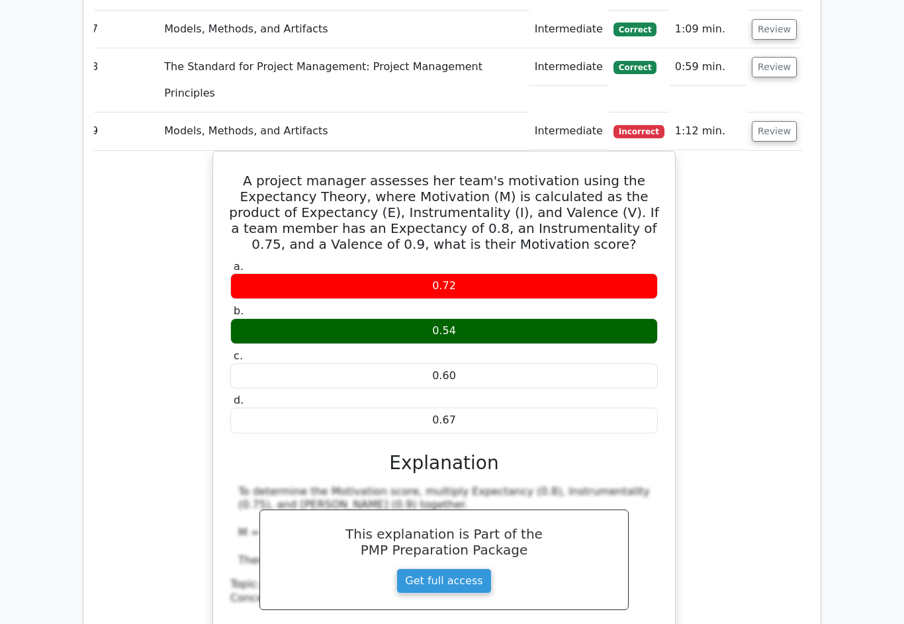
scroll to position [0, 8]
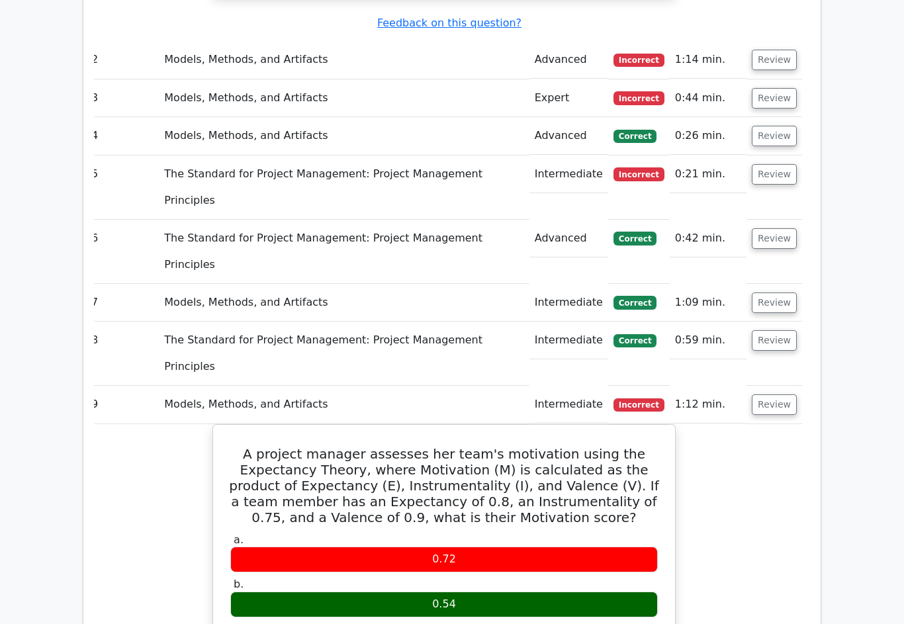
click at [782, 331] on button "Review" at bounding box center [774, 341] width 45 height 21
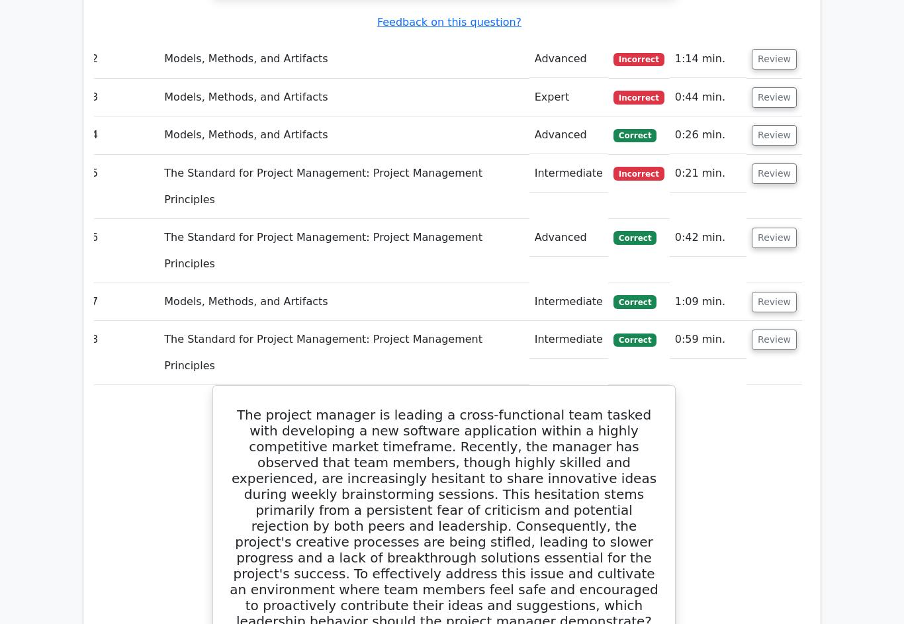
scroll to position [1411, 0]
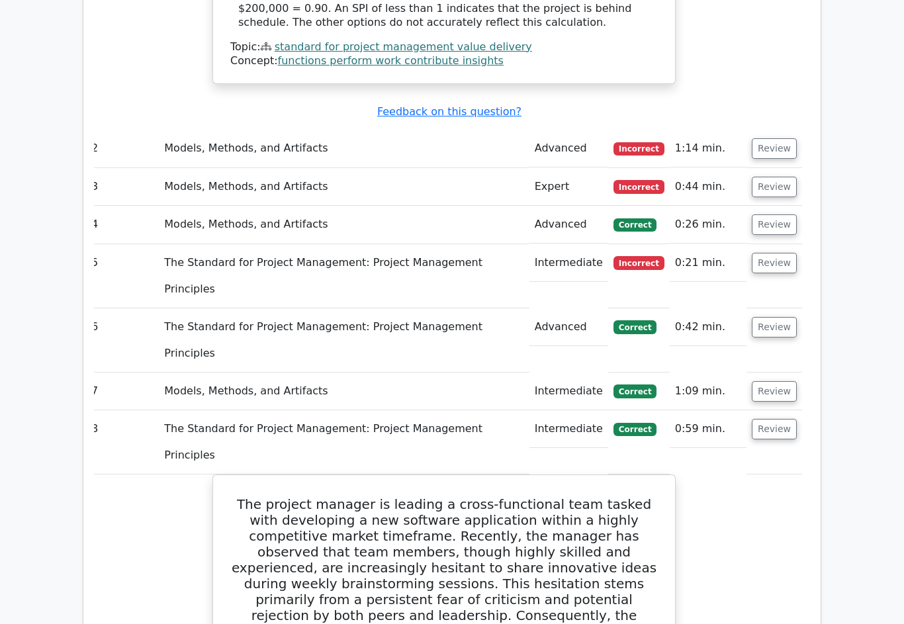
click at [786, 381] on button "Review" at bounding box center [774, 391] width 45 height 21
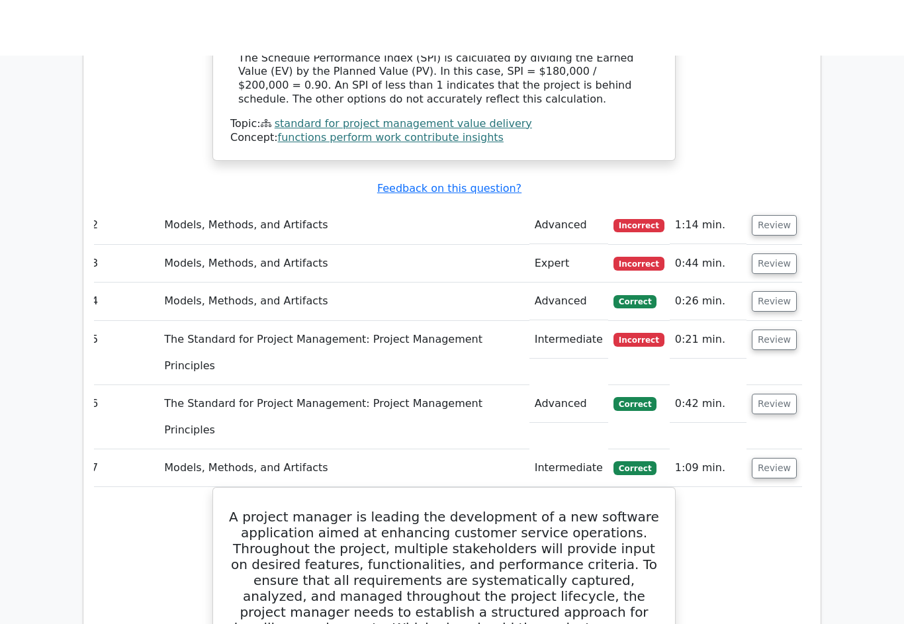
scroll to position [1270, 0]
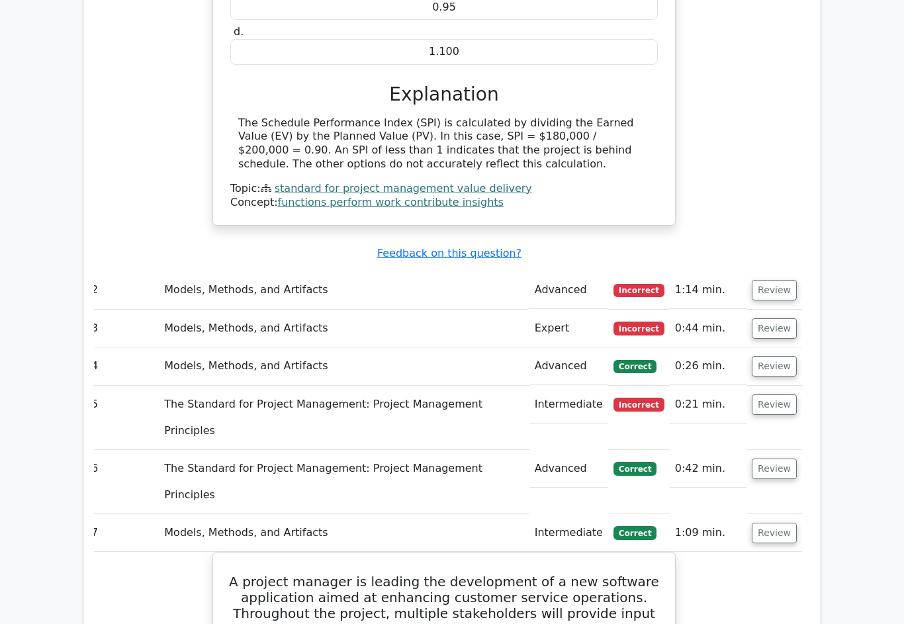
click at [784, 459] on button "Review" at bounding box center [774, 469] width 45 height 21
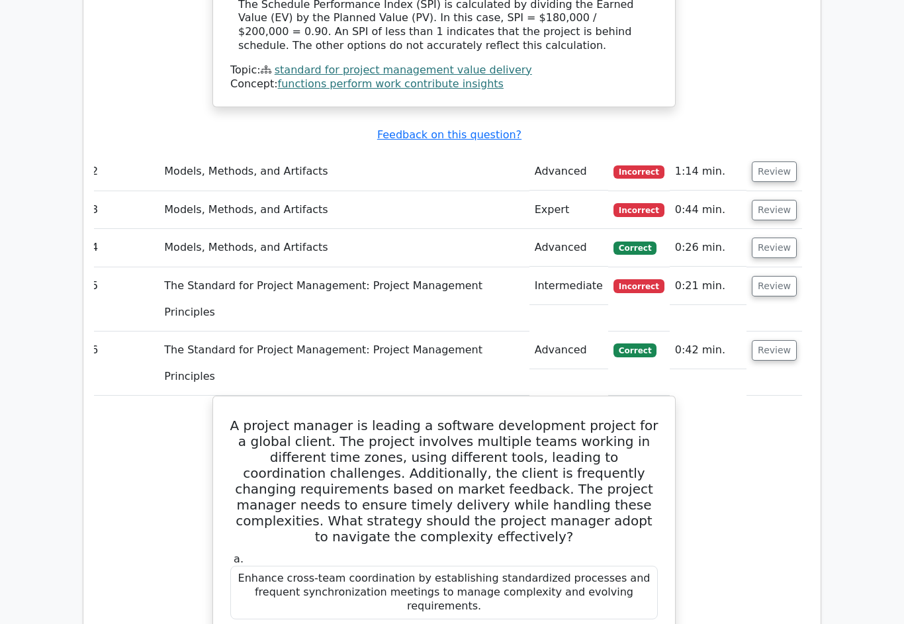
scroll to position [1384, 0]
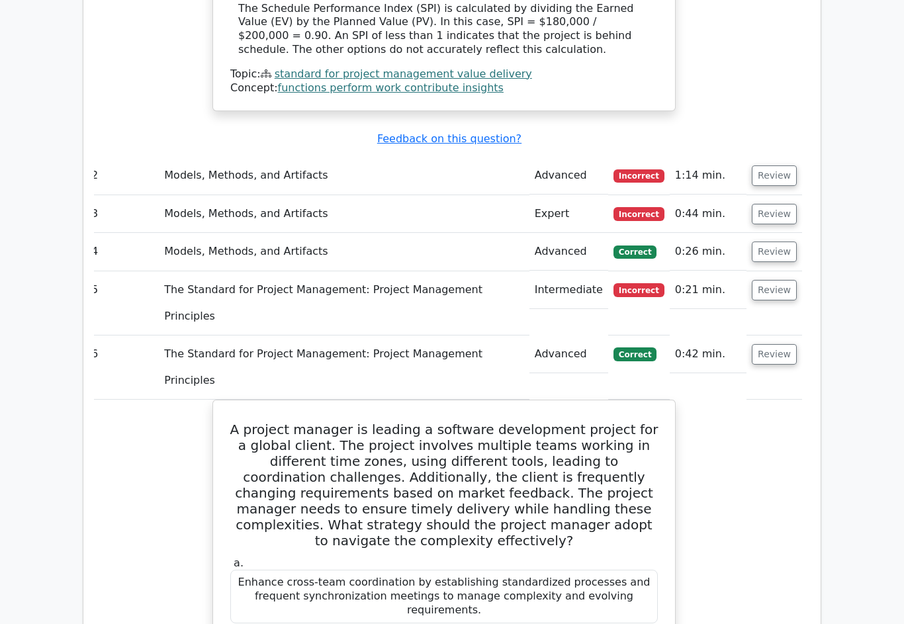
click at [776, 280] on button "Review" at bounding box center [774, 290] width 45 height 21
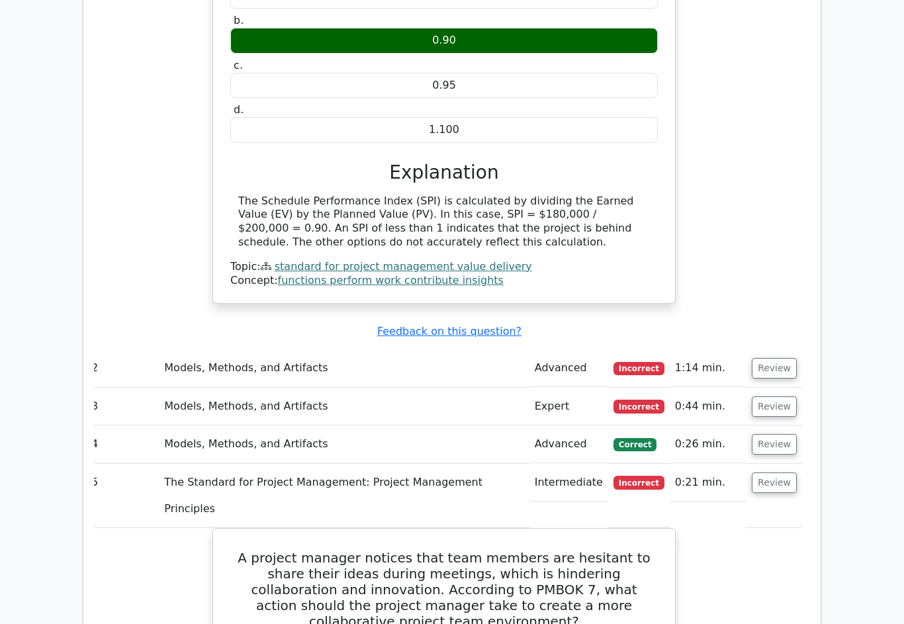
scroll to position [1172, 0]
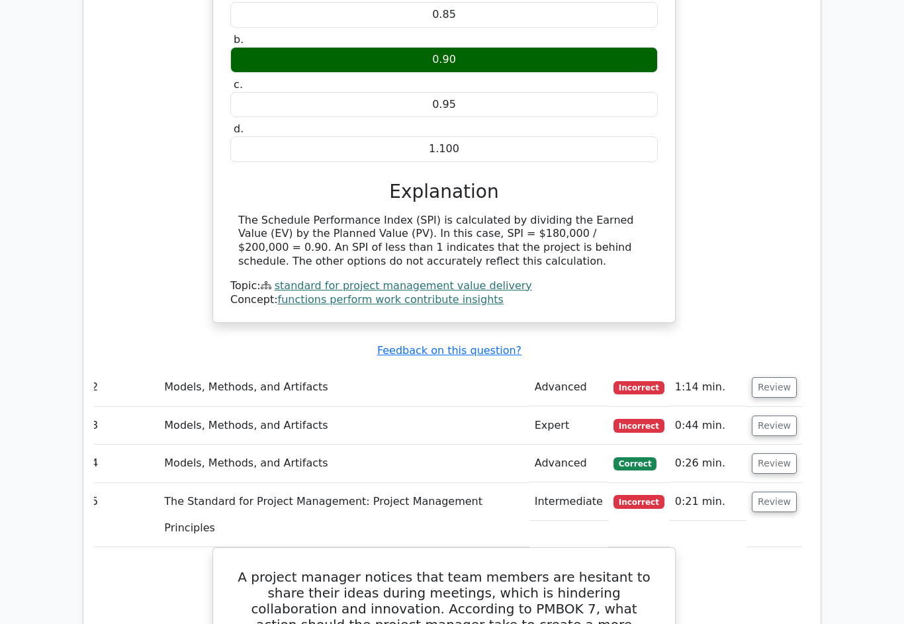
click at [788, 453] on button "Review" at bounding box center [774, 463] width 45 height 21
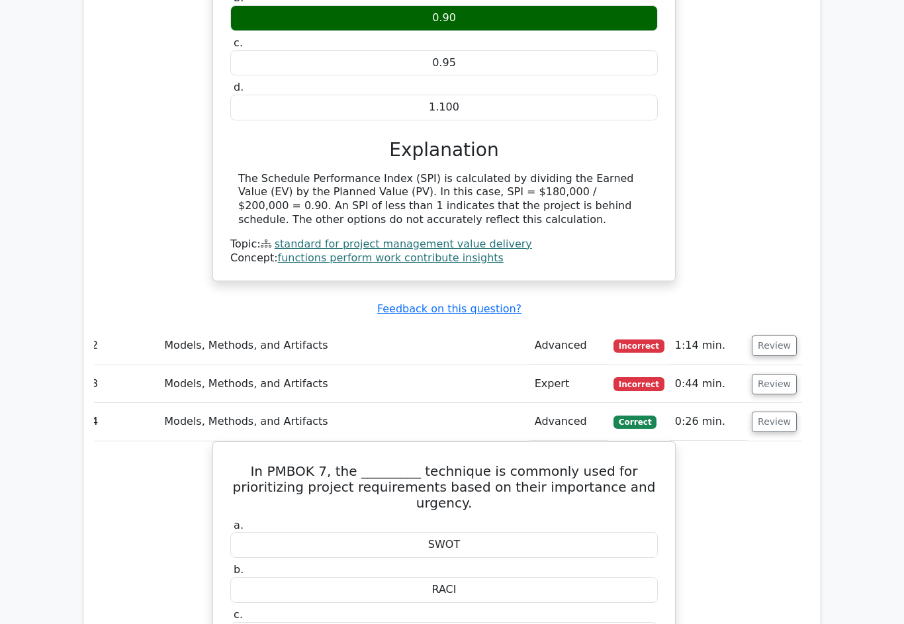
scroll to position [1212, 0]
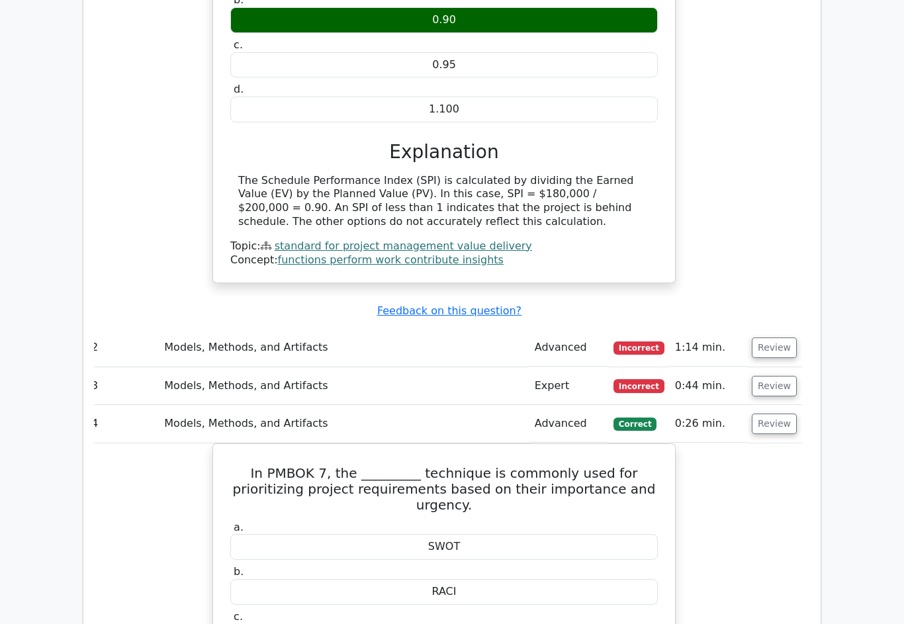
click at [783, 376] on button "Review" at bounding box center [774, 386] width 45 height 21
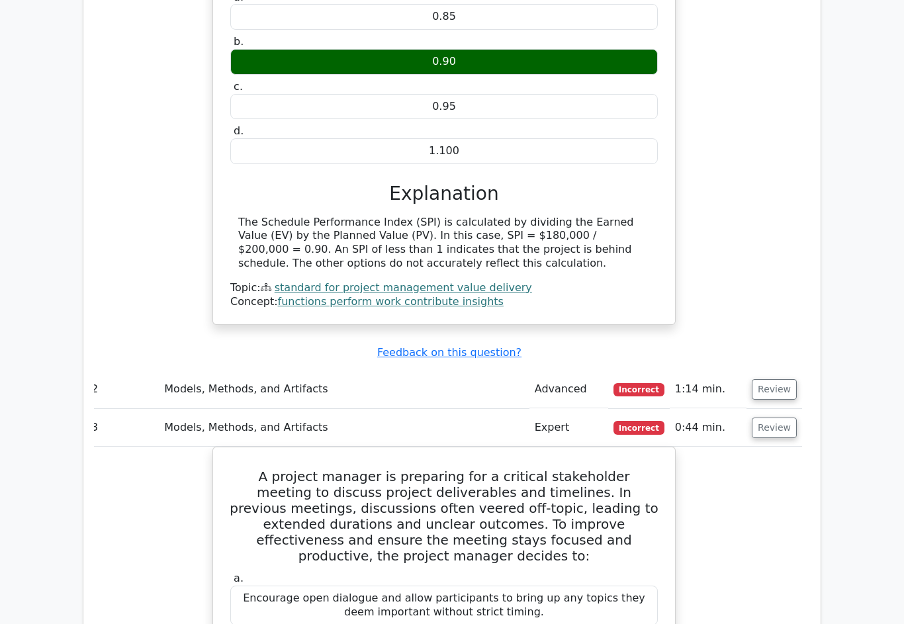
scroll to position [1170, 0]
click at [790, 379] on button "Review" at bounding box center [774, 389] width 45 height 21
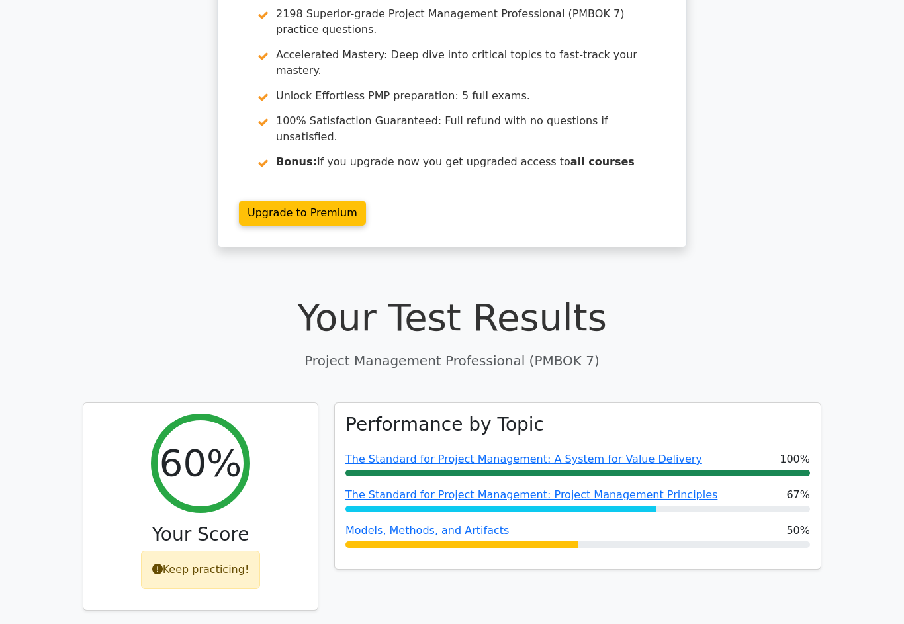
scroll to position [0, 0]
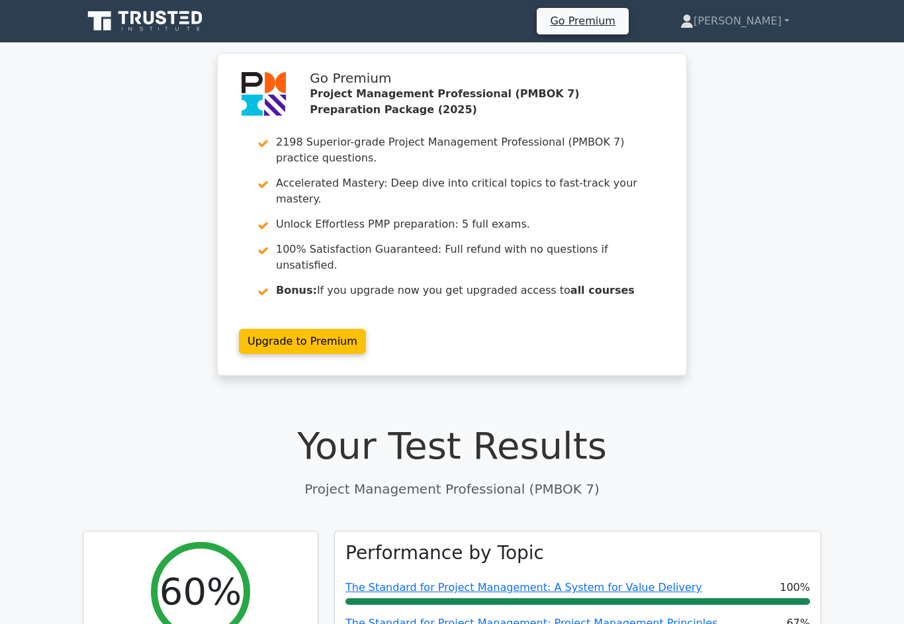
click at [748, 31] on link "[PERSON_NAME]" at bounding box center [735, 21] width 173 height 26
click at [734, 56] on link "Profile" at bounding box center [701, 52] width 105 height 21
